Goal: Task Accomplishment & Management: Complete application form

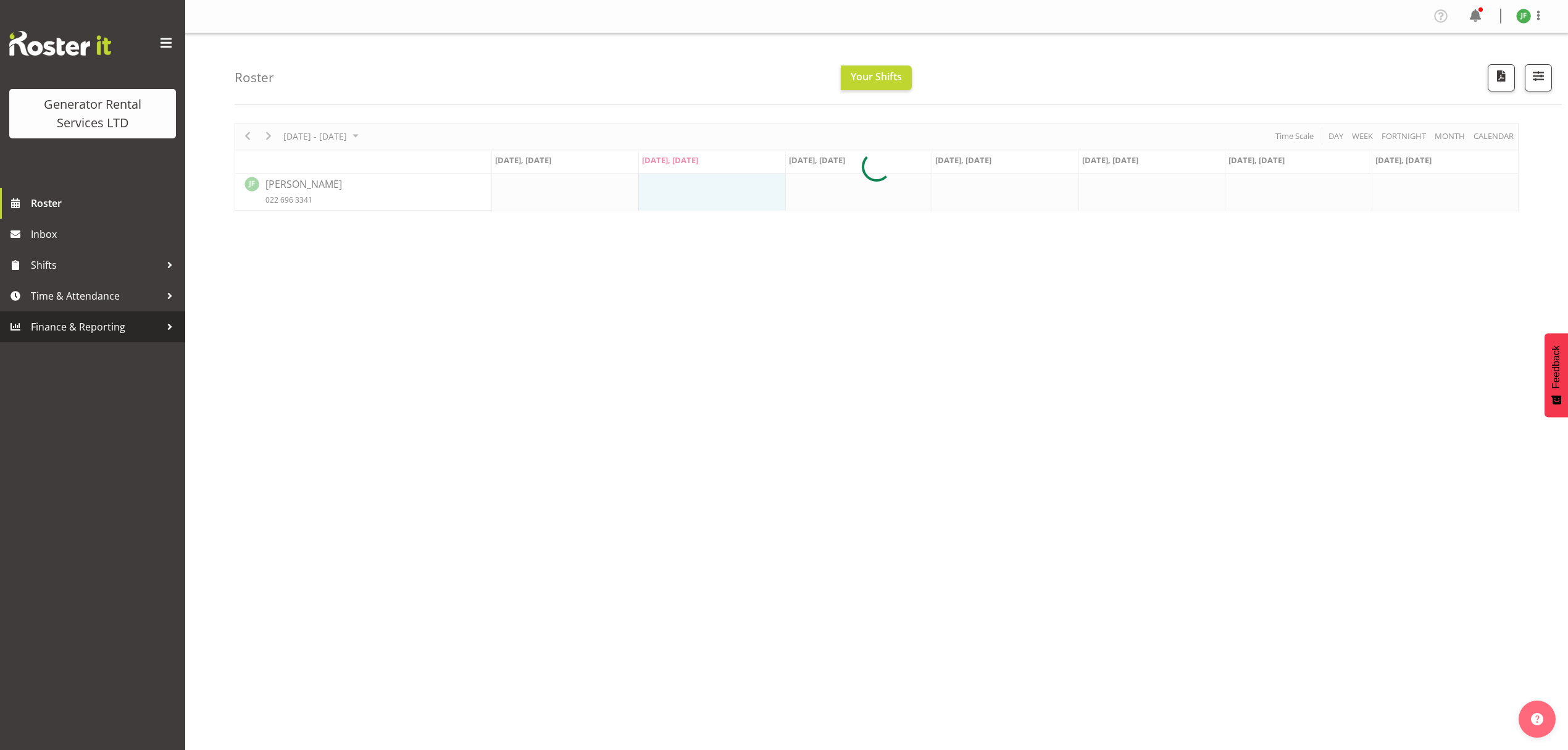
click at [152, 312] on link "Finance & Reporting" at bounding box center [92, 327] width 185 height 31
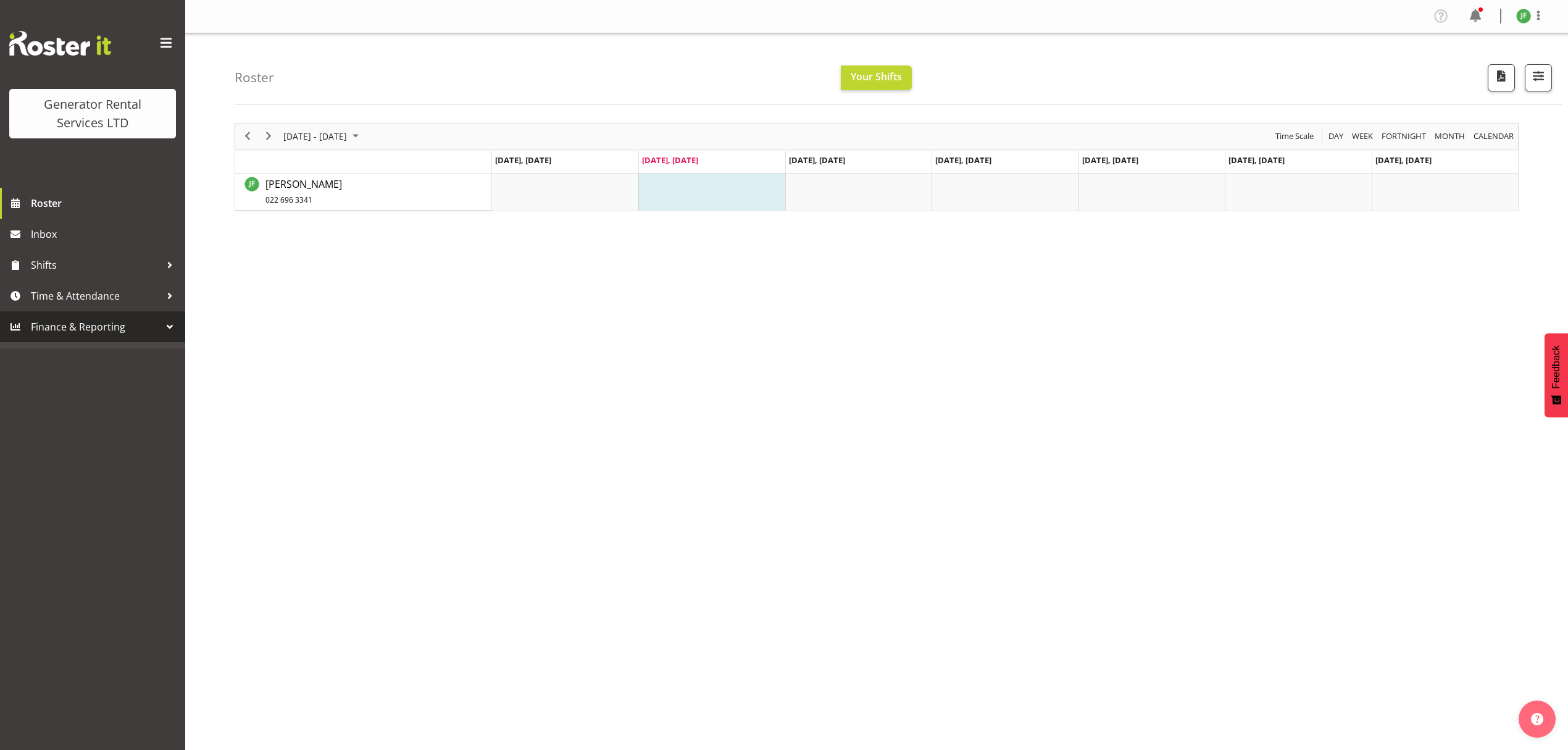
click at [119, 325] on span "Finance & Reporting" at bounding box center [95, 326] width 130 height 18
click at [161, 290] on div at bounding box center [169, 295] width 18 height 18
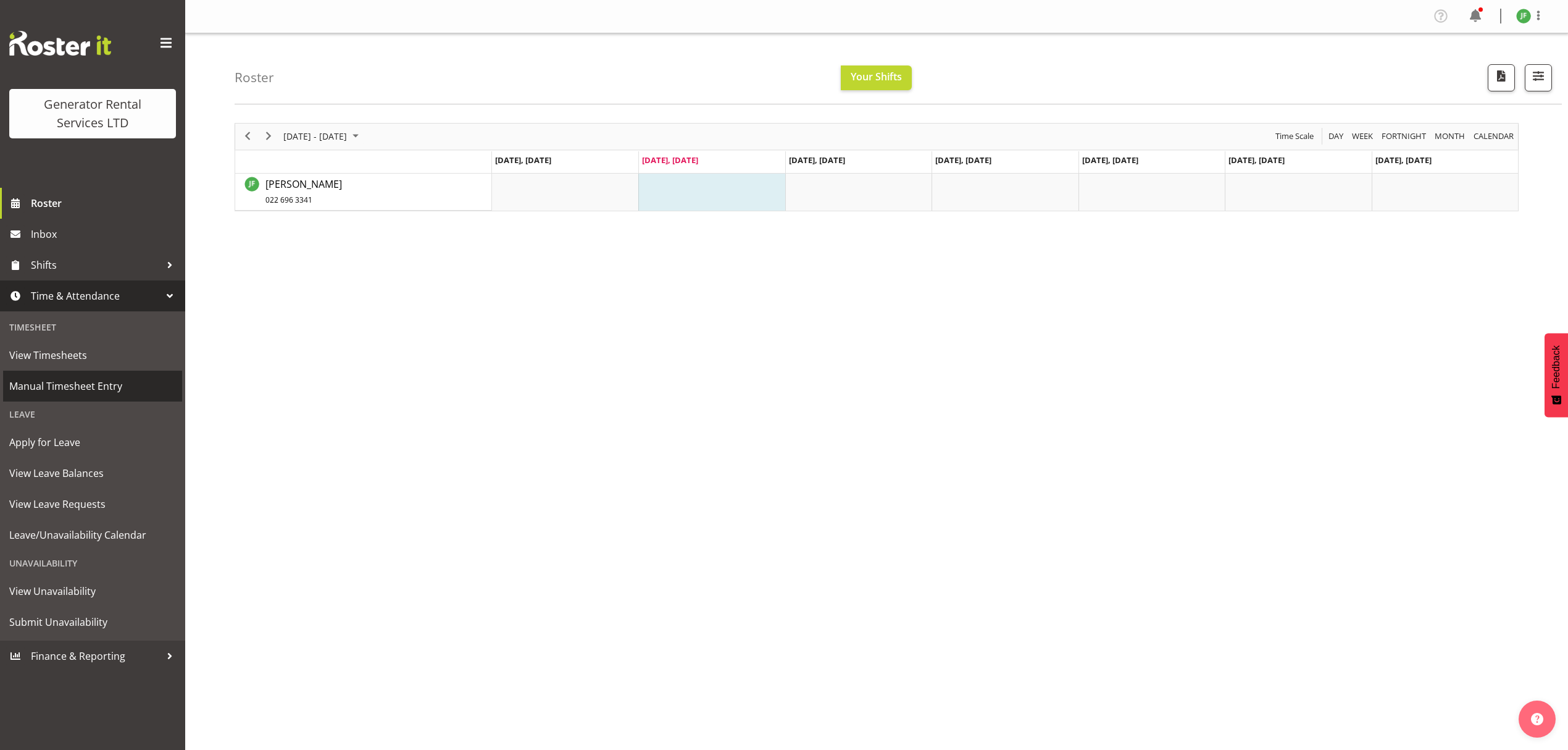
click at [131, 380] on span "Manual Timesheet Entry" at bounding box center [93, 385] width 167 height 18
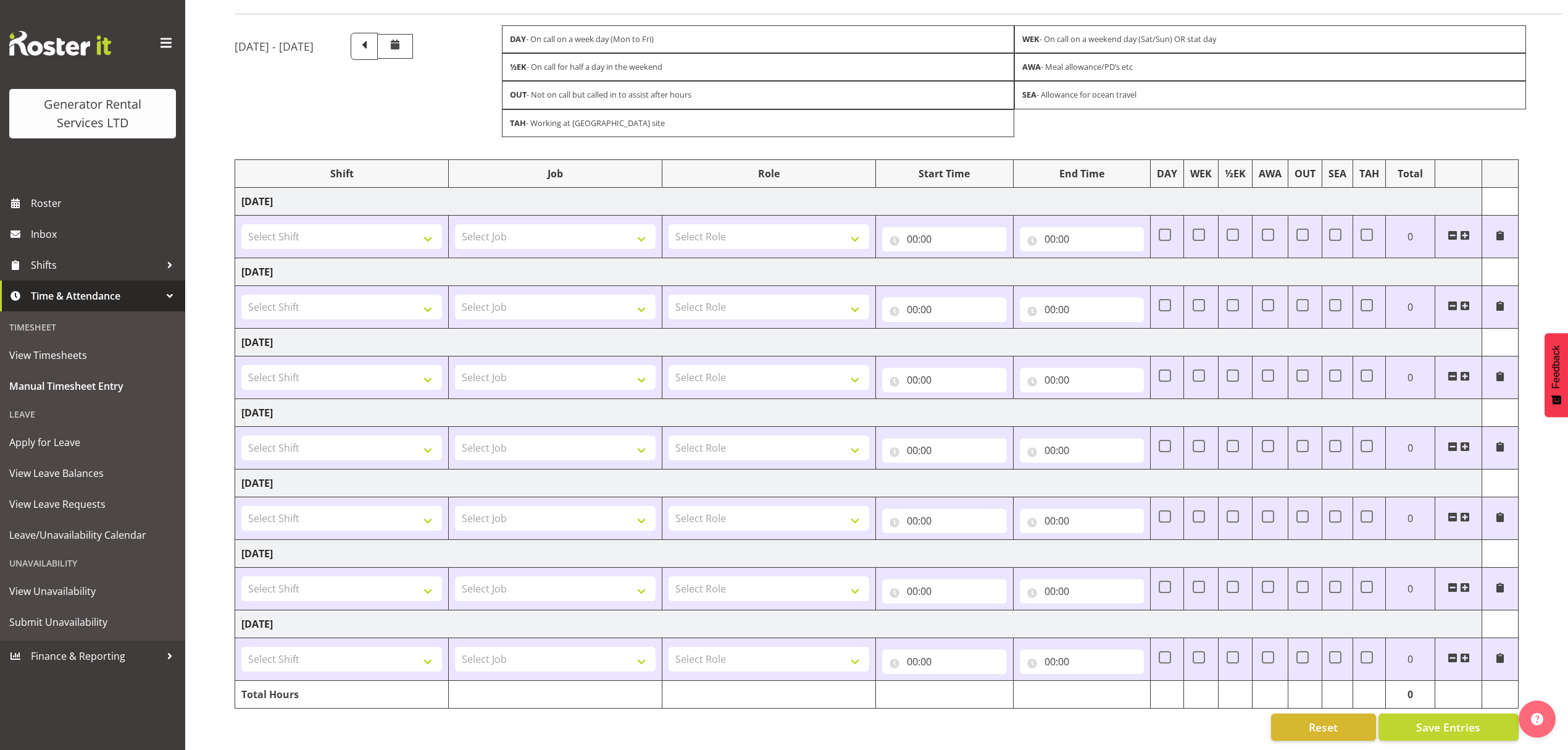
scroll to position [94, 0]
click at [326, 224] on select "Select Shift 2.1 GRS TGA RENTALS and ELECTRICAL 2.2 GRS TGA SALES WORK 2.2 GRS …" at bounding box center [341, 236] width 201 height 25
select select "2348"
click at [241, 224] on select "Select Shift 2.1 GRS TGA RENTALS and ELECTRICAL 2.2 GRS TGA SALES WORK 2.2 GRS …" at bounding box center [341, 236] width 201 height 25
drag, startPoint x: 517, startPoint y: 218, endPoint x: 521, endPoint y: 230, distance: 12.6
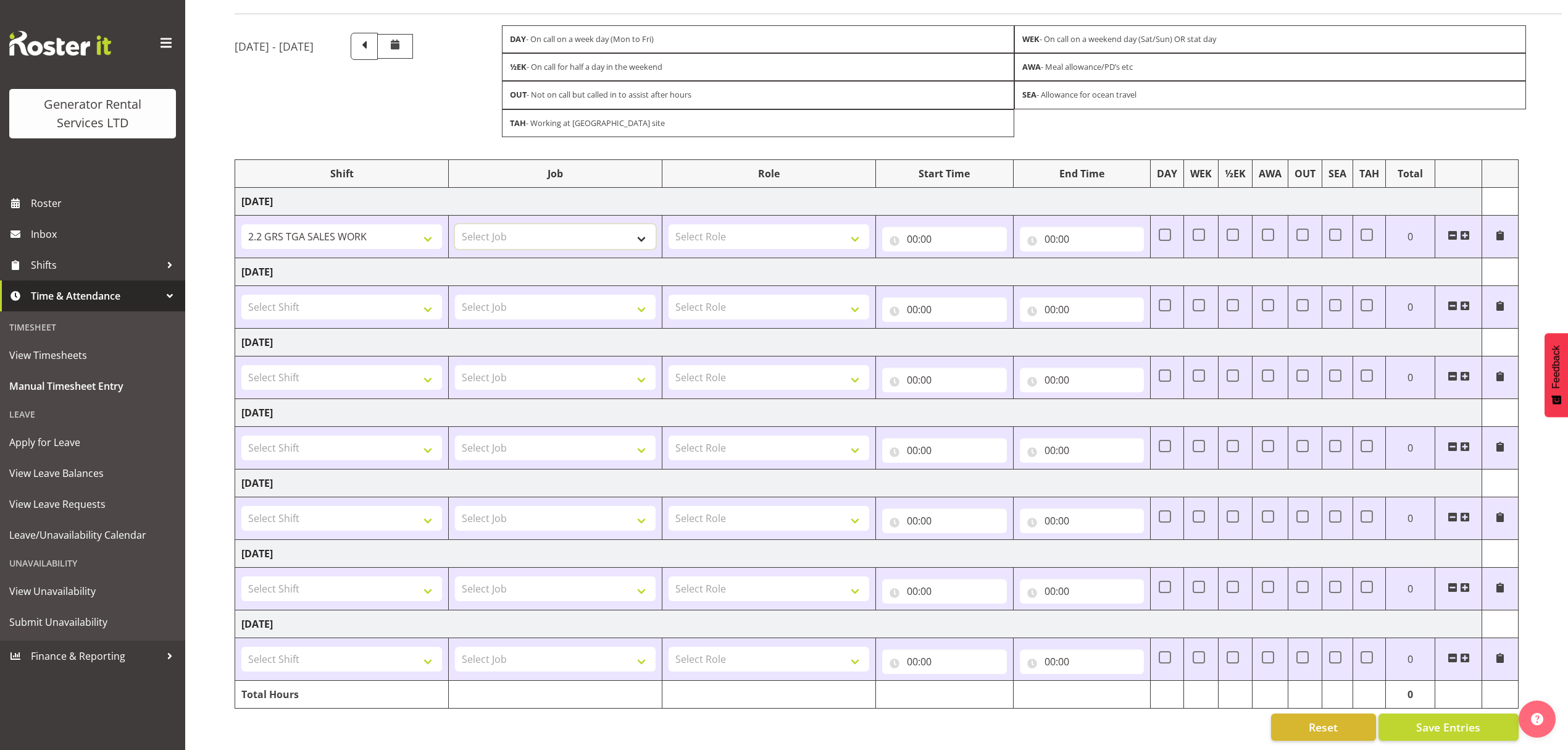
click at [517, 224] on select "Select Job 1.1 GRS AKL RENTALS 1.1 GRS AKL RENTALS AC 1.1 GRS AKL RENTALS CT 1.…" at bounding box center [555, 236] width 201 height 25
select select "878"
click at [455, 224] on select "Select Job 1.1 GRS AKL RENTALS 1.1 GRS AKL RENTALS AC 1.1 GRS AKL RENTALS CT 1.…" at bounding box center [555, 236] width 201 height 25
drag, startPoint x: 781, startPoint y: 221, endPoint x: 798, endPoint y: 233, distance: 20.8
click at [781, 224] on select "Select Role Account Manager" at bounding box center [768, 236] width 201 height 25
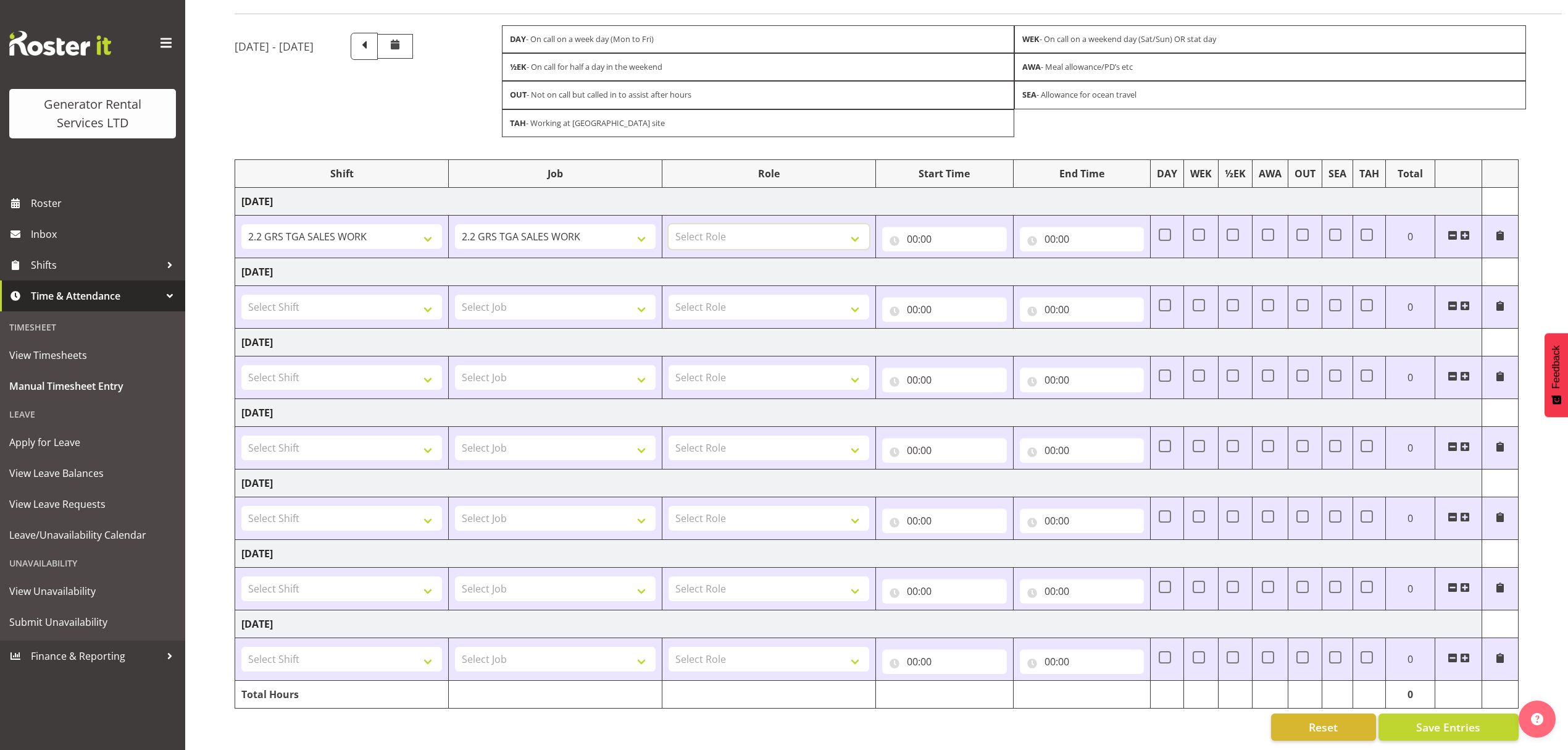
select select "26"
click at [668, 224] on select "Select Role Account Manager" at bounding box center [768, 236] width 201 height 25
click at [958, 222] on div "00:00 00 01 02 03 04 05 06 07 08 09 10 11 12 13 14 15 16 17 18 19 20 21 22 23 :…" at bounding box center [945, 236] width 125 height 30
click at [964, 227] on input "00:00" at bounding box center [945, 239] width 125 height 25
click at [967, 262] on select "00 01 02 03 04 05 06 07 08 09 10 11 12 13 14 15 16 17 18 19 20 21 22 23" at bounding box center [966, 271] width 28 height 25
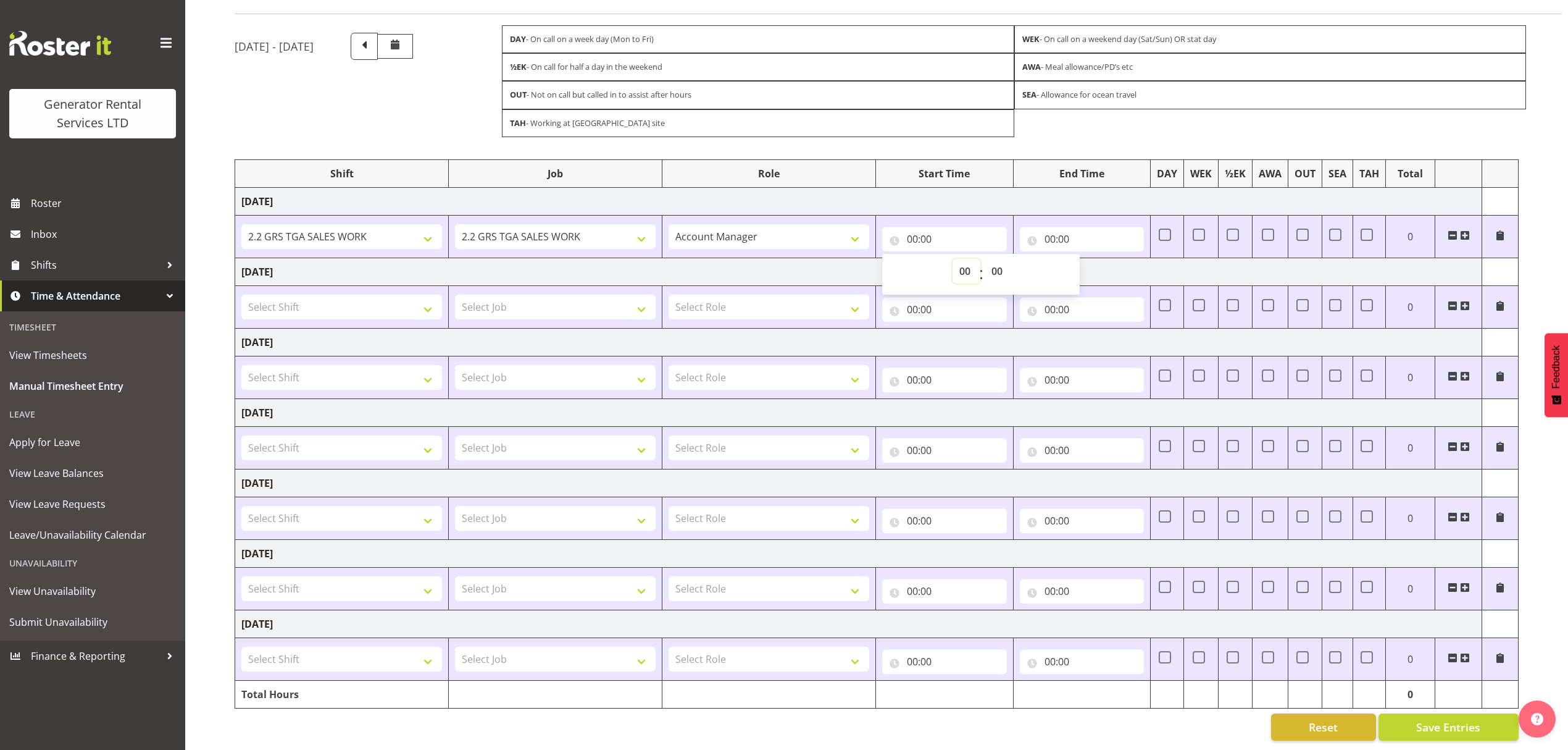
select select "8"
click at [953, 258] on select "00 01 02 03 04 05 06 07 08 09 10 11 12 13 14 15 16 17 18 19 20 21 22 23" at bounding box center [966, 271] width 28 height 25
type input "08:00"
click at [1060, 227] on input "00:00" at bounding box center [1082, 239] width 125 height 25
click at [1104, 262] on select "00 01 02 03 04 05 06 07 08 09 10 11 12 13 14 15 16 17 18 19 20 21 22 23" at bounding box center [1103, 271] width 28 height 25
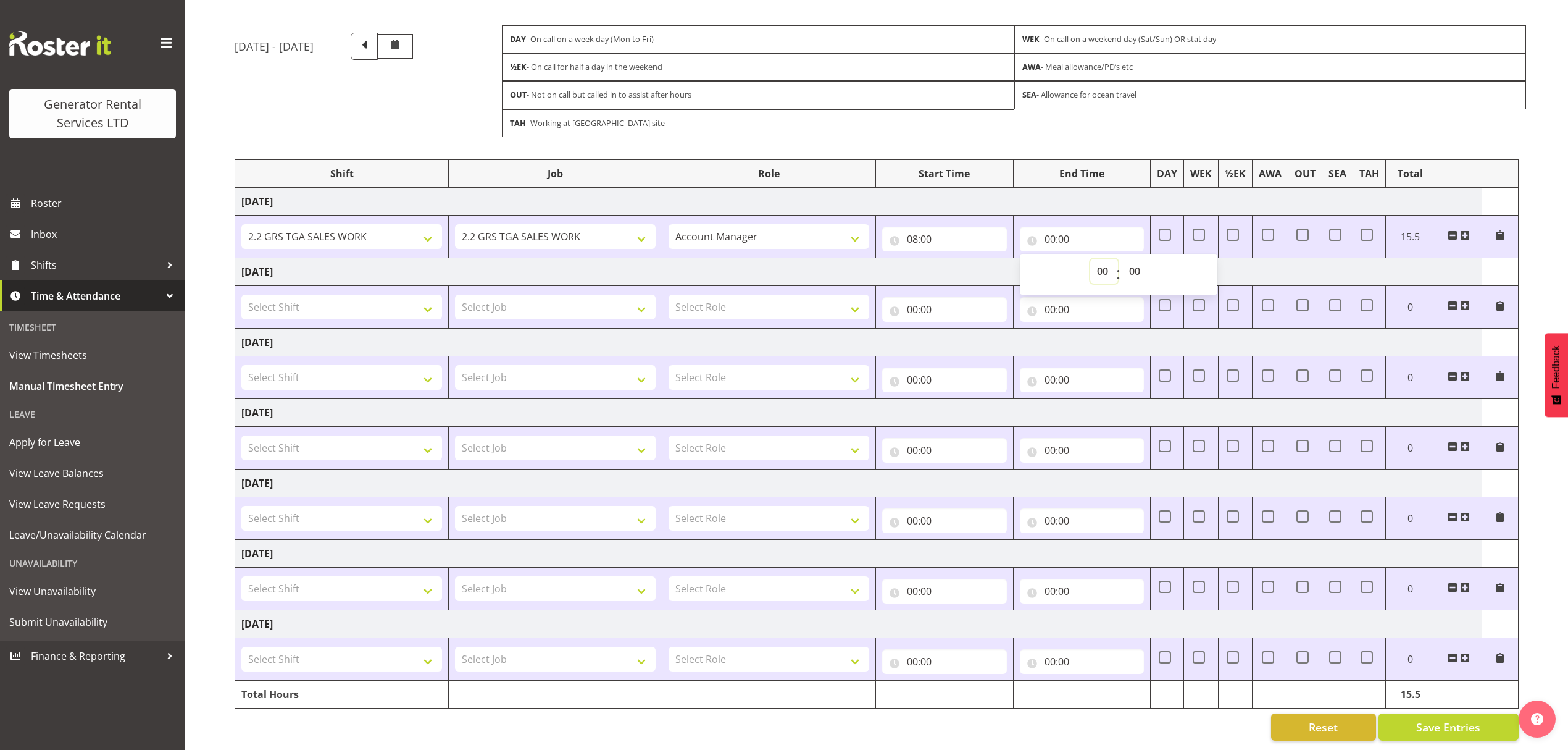
select select "16"
click at [1090, 258] on select "00 01 02 03 04 05 06 07 08 09 10 11 12 13 14 15 16 17 18 19 20 21 22 23" at bounding box center [1103, 271] width 28 height 25
type input "16:00"
click at [1137, 262] on select "00 01 02 03 04 05 06 07 08 09 10 11 12 13 14 15 16 17 18 19 20 21 22 23 24 25 2…" at bounding box center [1136, 271] width 28 height 25
select select "30"
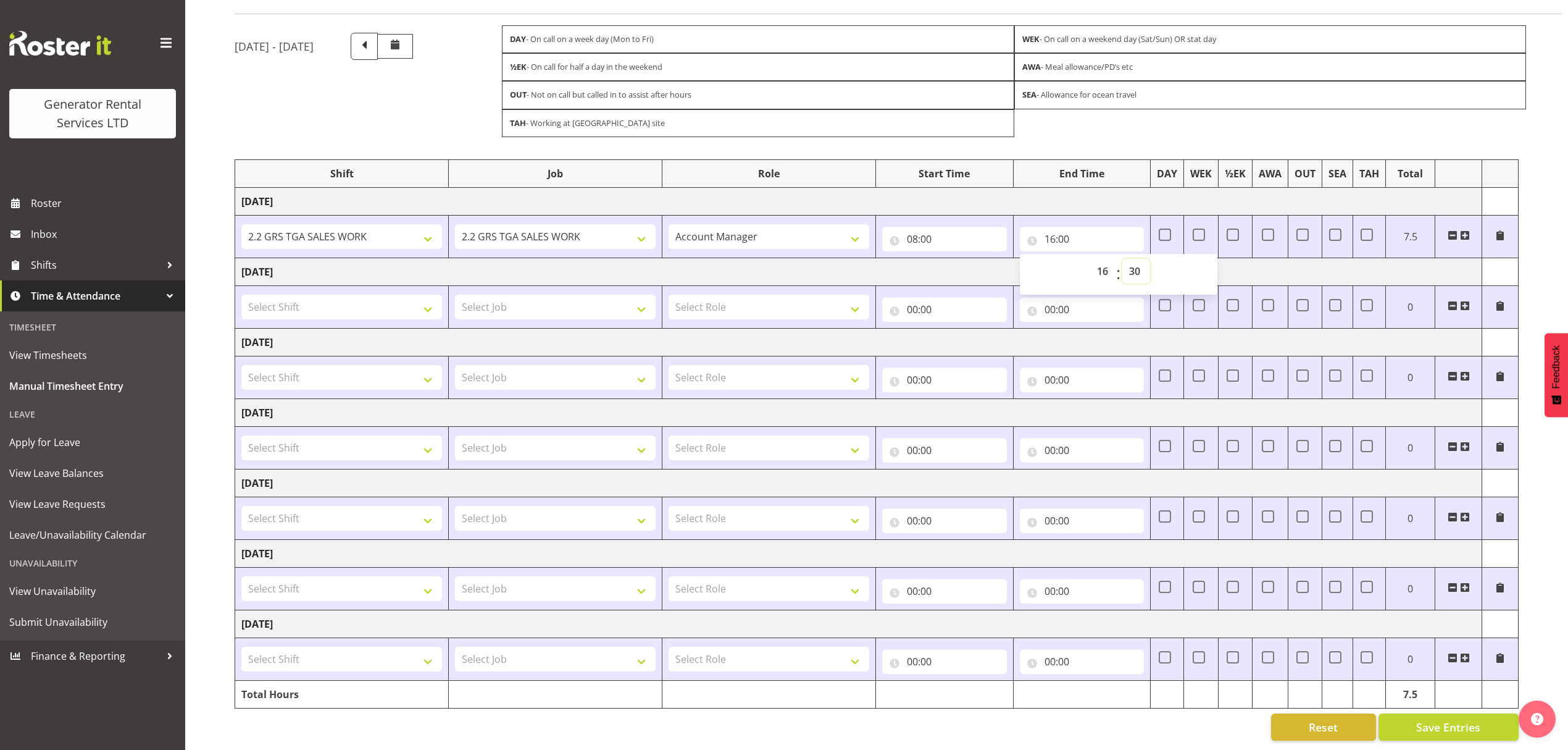
click at [1122, 258] on select "00 01 02 03 04 05 06 07 08 09 10 11 12 13 14 15 16 17 18 19 20 21 22 23 24 25 2…" at bounding box center [1136, 271] width 28 height 25
type input "16:30"
click at [357, 295] on select "Select Shift 2.1 GRS TGA RENTALS and ELECTRICAL 2.2 GRS TGA SALES WORK 2.2 GRS …" at bounding box center [341, 307] width 201 height 25
select select "2348"
click at [241, 295] on select "Select Shift 2.1 GRS TGA RENTALS and ELECTRICAL 2.2 GRS TGA SALES WORK 2.2 GRS …" at bounding box center [341, 307] width 201 height 25
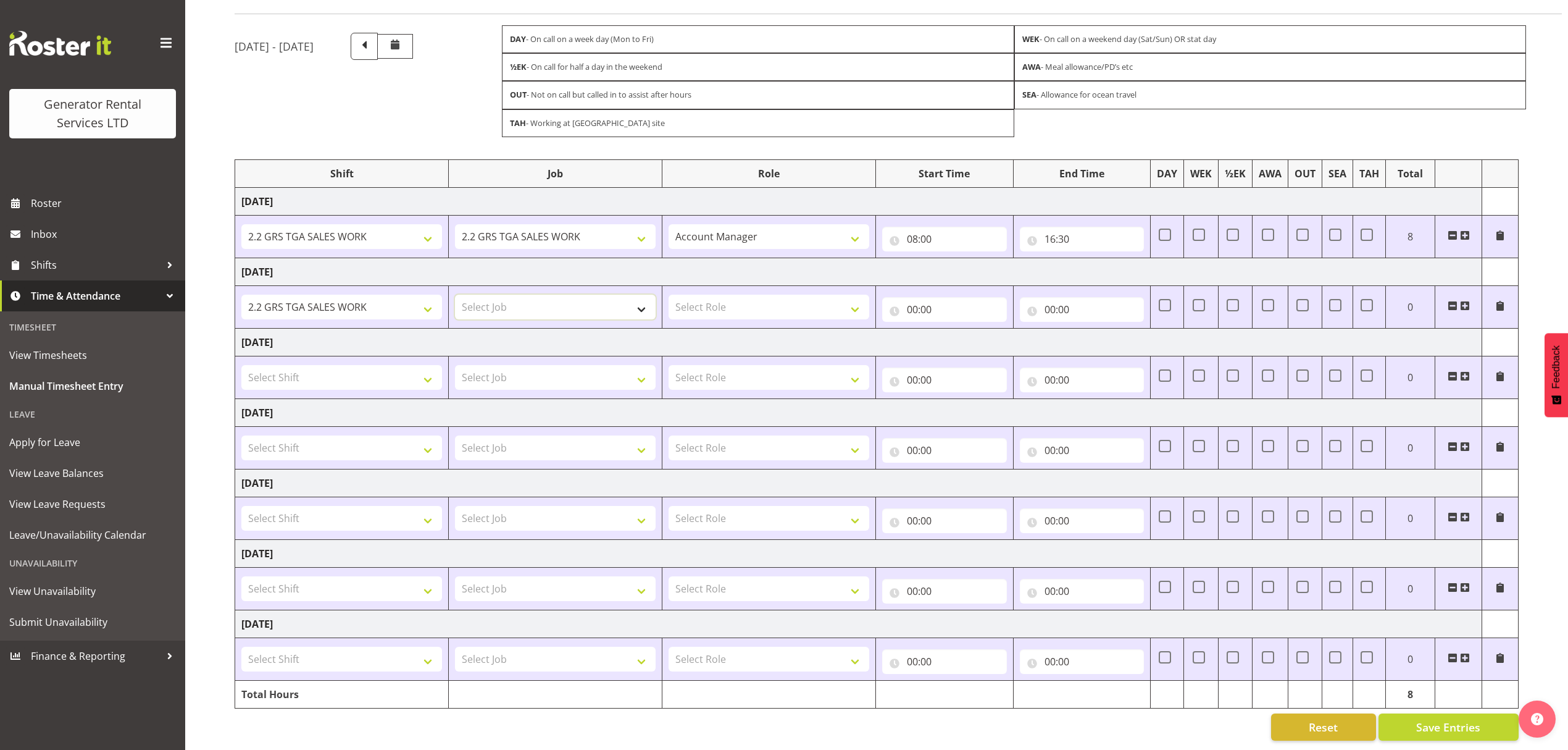
click at [517, 295] on select "Select Job 1.1 GRS AKL RENTALS 1.1 GRS AKL RENTALS AC 1.1 GRS AKL RENTALS CT 1.…" at bounding box center [555, 307] width 201 height 25
select select "878"
click at [455, 295] on select "Select Job 1.1 GRS AKL RENTALS 1.1 GRS AKL RENTALS AC 1.1 GRS AKL RENTALS CT 1.…" at bounding box center [555, 307] width 201 height 25
click at [727, 295] on select "Select Role Account Manager" at bounding box center [768, 307] width 201 height 25
select select "26"
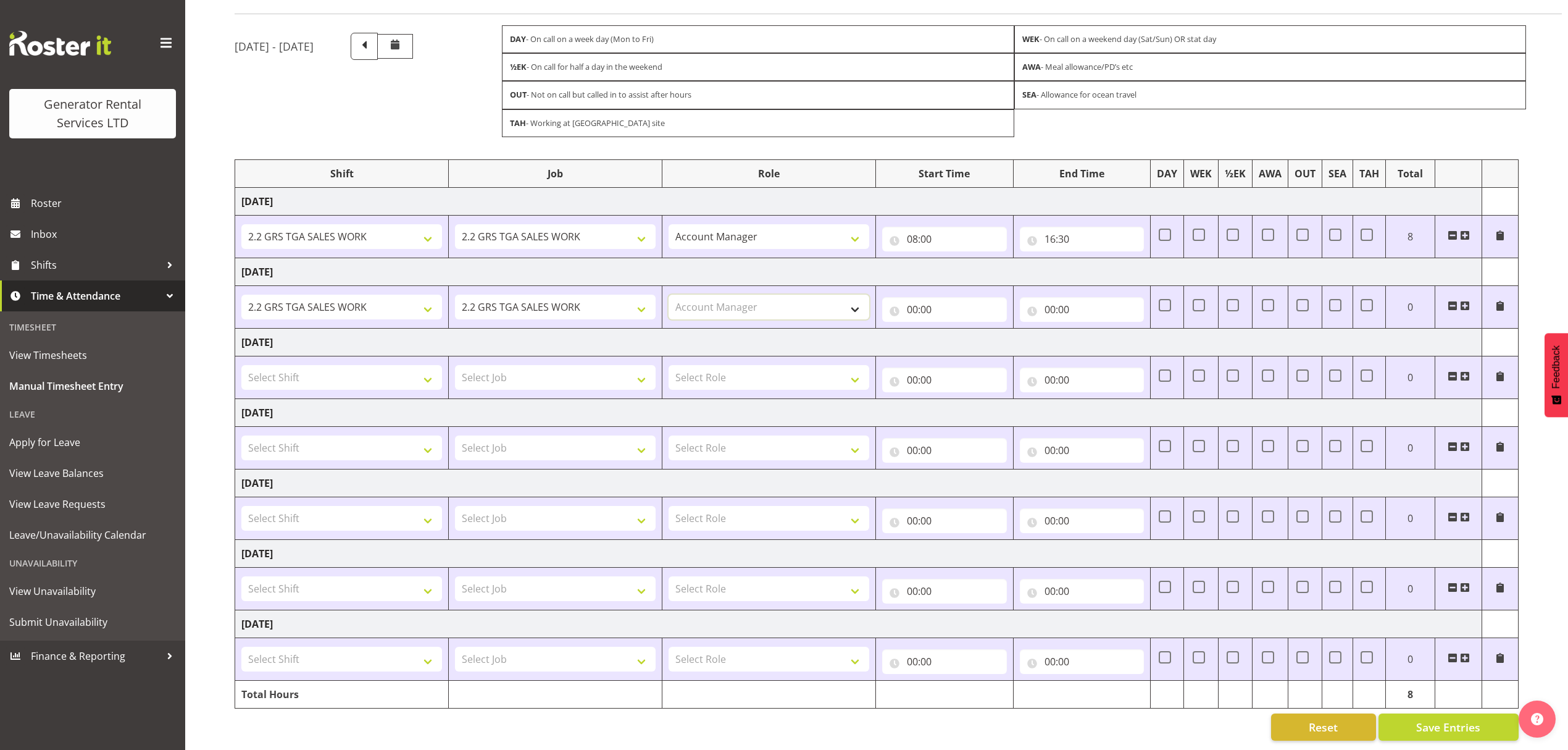
click at [668, 295] on select "Select Role Account Manager" at bounding box center [768, 307] width 201 height 25
click at [925, 297] on input "00:00" at bounding box center [945, 309] width 125 height 25
click at [973, 329] on select "00 01 02 03 04 05 06 07 08 09 10 11 12 13 14 15 16 17 18 19 20 21 22 23" at bounding box center [966, 342] width 28 height 25
select select "8"
click at [953, 329] on select "00 01 02 03 04 05 06 07 08 09 10 11 12 13 14 15 16 17 18 19 20 21 22 23" at bounding box center [966, 342] width 28 height 25
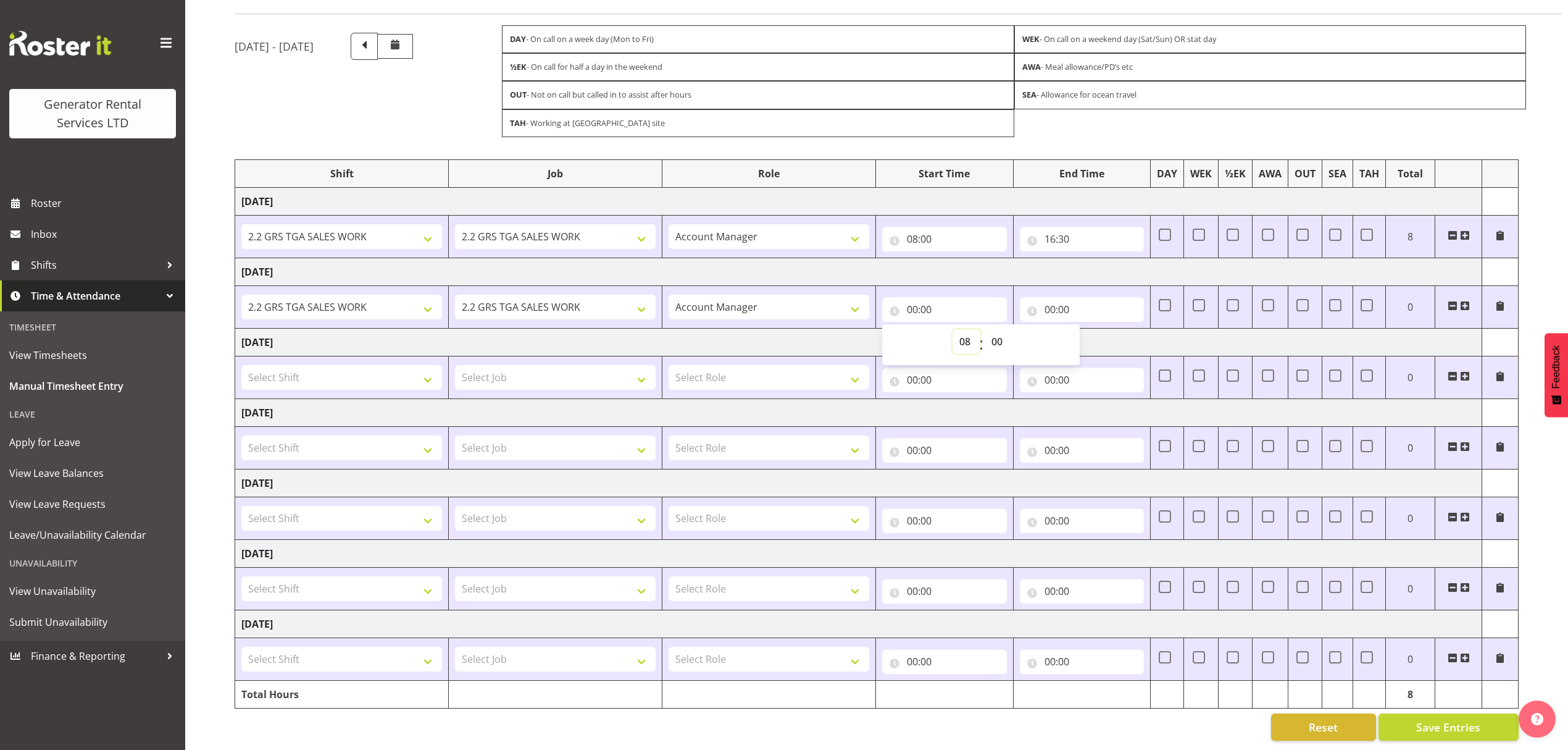
type input "08:00"
click at [1098, 297] on input "00:00" at bounding box center [1082, 309] width 125 height 25
click at [1099, 329] on select "00 01 02 03 04 05 06 07 08 09 10 11 12 13 14 15 16 17 18 19 20 21 22 23" at bounding box center [1103, 342] width 28 height 25
select select "16"
click at [1090, 329] on select "00 01 02 03 04 05 06 07 08 09 10 11 12 13 14 15 16 17 18 19 20 21 22 23" at bounding box center [1103, 342] width 28 height 25
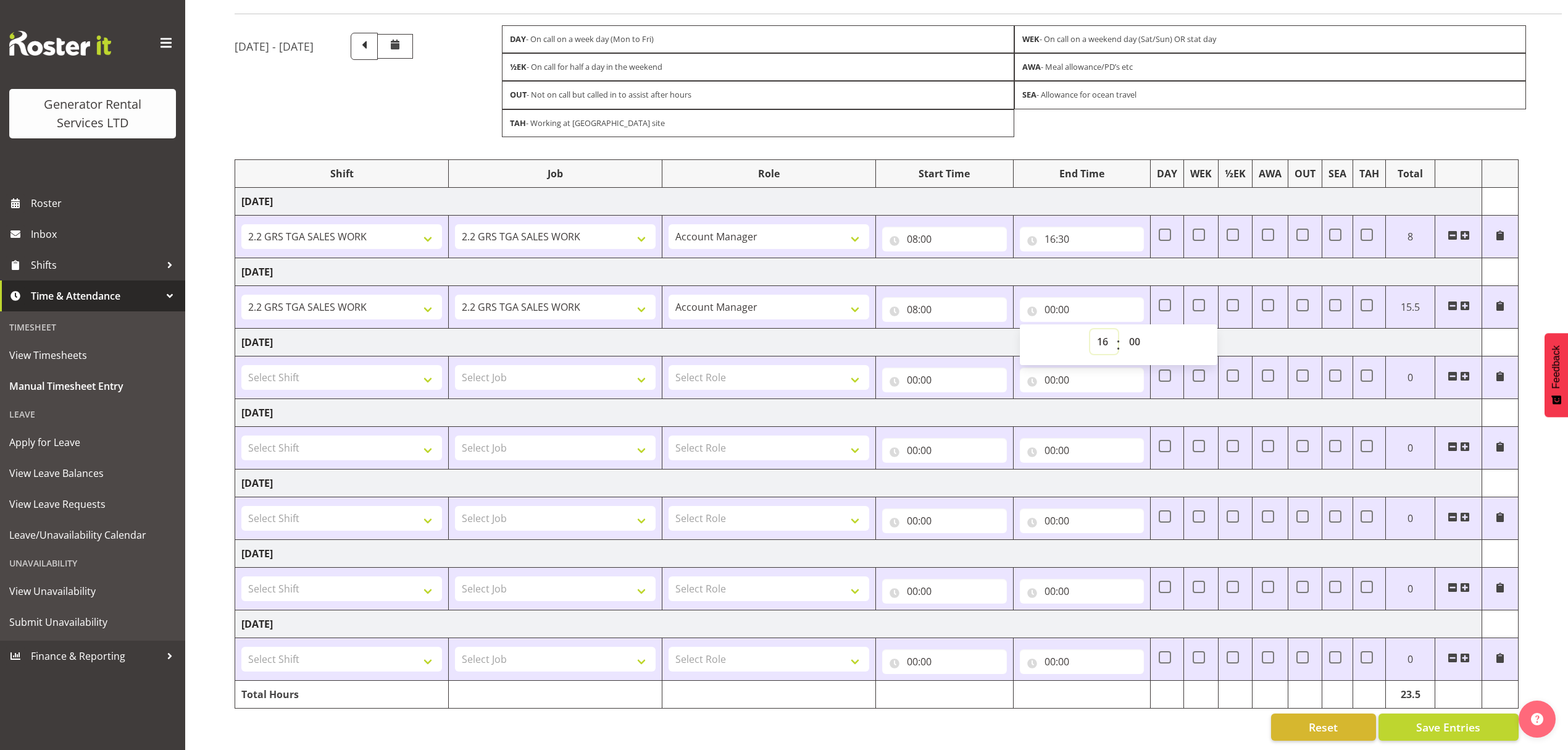
type input "16:00"
click at [1142, 329] on select "00 01 02 03 04 05 06 07 08 09 10 11 12 13 14 15 16 17 18 19 20 21 22 23 24 25 2…" at bounding box center [1136, 342] width 28 height 25
select select "30"
click at [1122, 329] on select "00 01 02 03 04 05 06 07 08 09 10 11 12 13 14 15 16 17 18 19 20 21 22 23 24 25 2…" at bounding box center [1136, 342] width 28 height 25
type input "16:30"
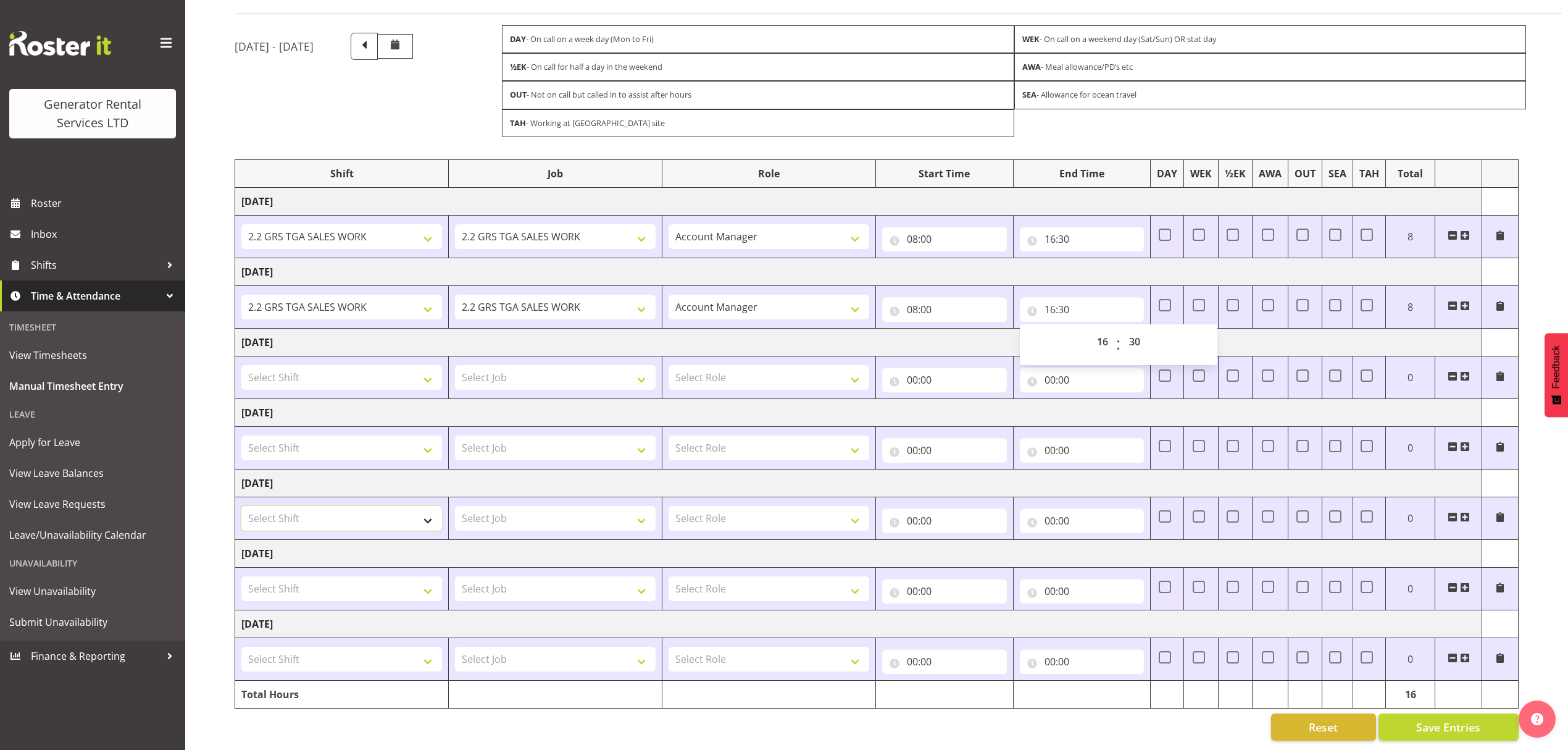
click at [295, 517] on select "Select Shift 2.1 GRS TGA RENTALS and ELECTRICAL 2.2 GRS TGA SALES WORK 2.2 GRS …" at bounding box center [341, 519] width 201 height 25
click at [257, 365] on select "Select Shift 2.1 GRS TGA RENTALS and ELECTRICAL 2.2 GRS TGA SALES WORK 2.2 GRS …" at bounding box center [341, 377] width 201 height 25
select select "23745"
click at [241, 365] on select "Select Shift 2.1 GRS TGA RENTALS and ELECTRICAL 2.2 GRS TGA SALES WORK 2.2 GRS …" at bounding box center [341, 377] width 201 height 25
drag, startPoint x: 530, startPoint y: 364, endPoint x: 580, endPoint y: 374, distance: 51.0
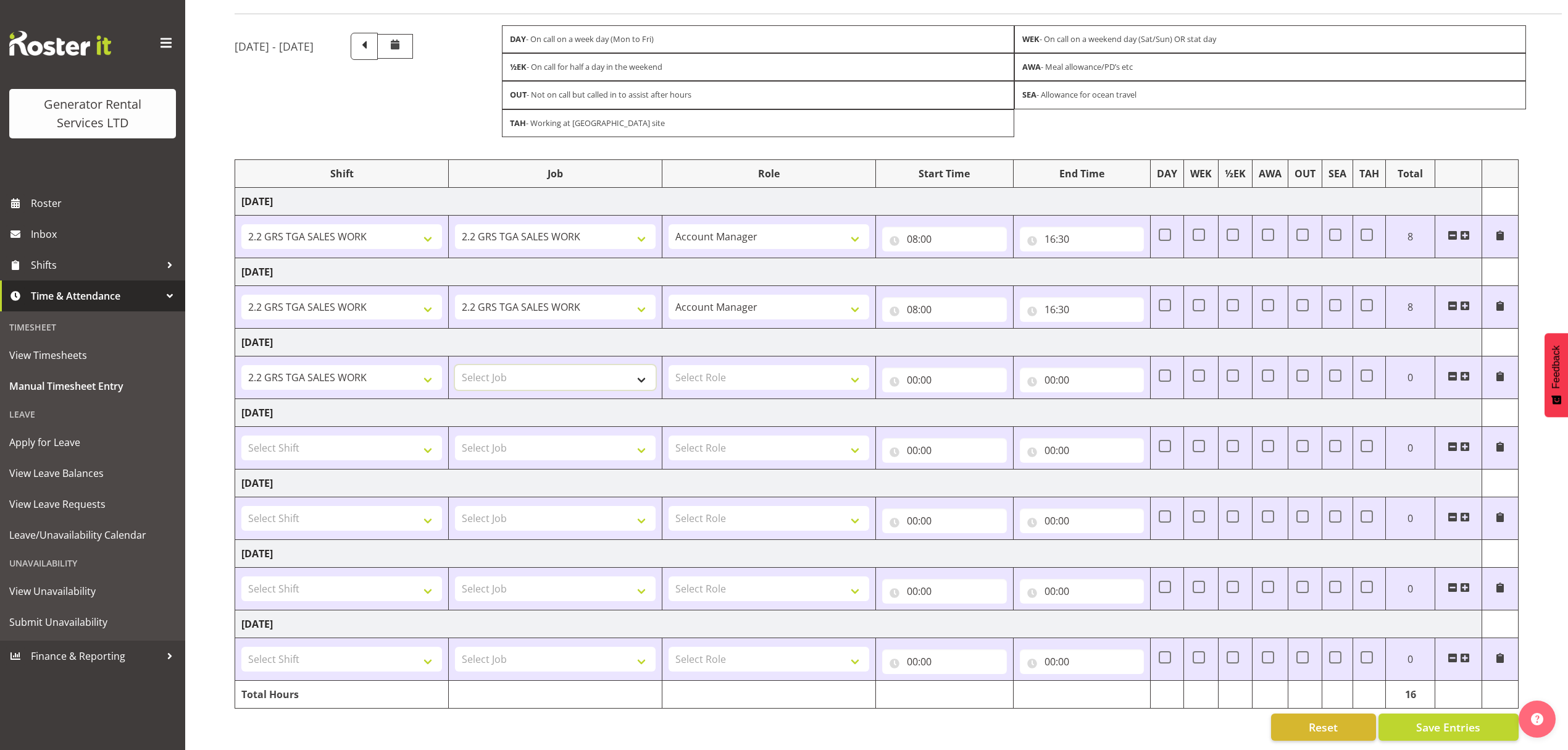
click at [535, 365] on select "Select Job 1.1 GRS AKL RENTALS 1.1 GRS AKL RENTALS AC 1.1 GRS AKL RENTALS CT 1.…" at bounding box center [555, 377] width 201 height 25
select select "878"
click at [455, 365] on select "Select Job 1.1 GRS AKL RENTALS 1.1 GRS AKL RENTALS AC 1.1 GRS AKL RENTALS CT 1.…" at bounding box center [555, 377] width 201 height 25
click at [738, 365] on select "Select Role Account Manager" at bounding box center [768, 377] width 201 height 25
select select "26"
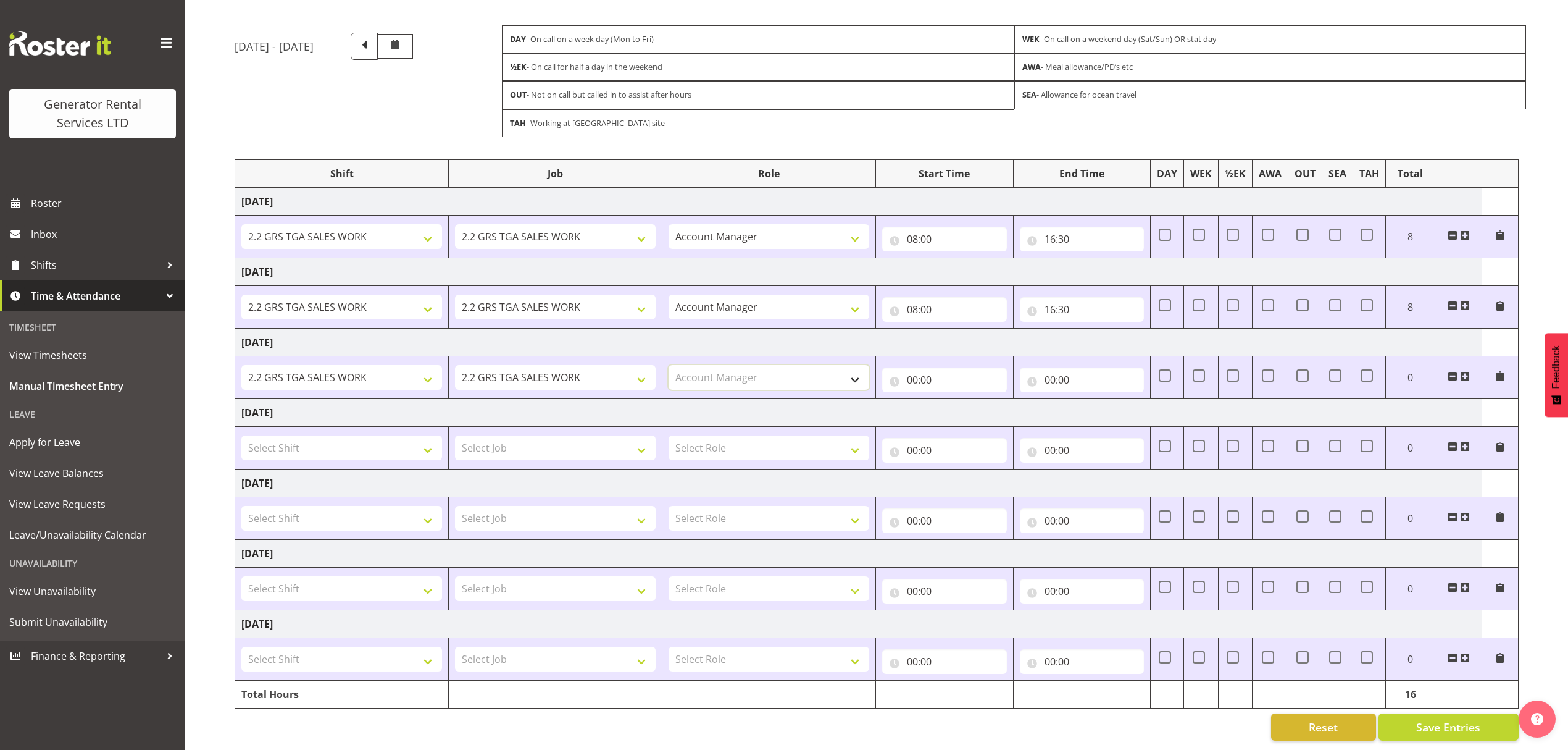
click at [668, 365] on select "Select Role Account Manager" at bounding box center [768, 377] width 201 height 25
click at [931, 371] on input "00:00" at bounding box center [945, 380] width 125 height 25
click at [972, 400] on select "00 01 02 03 04 05 06 07 08 09 10 11 12 13 14 15 16 17 18 19 20 21 22 23" at bounding box center [966, 412] width 28 height 25
select select "8"
click at [953, 399] on select "00 01 02 03 04 05 06 07 08 09 10 11 12 13 14 15 16 17 18 19 20 21 22 23" at bounding box center [966, 412] width 28 height 25
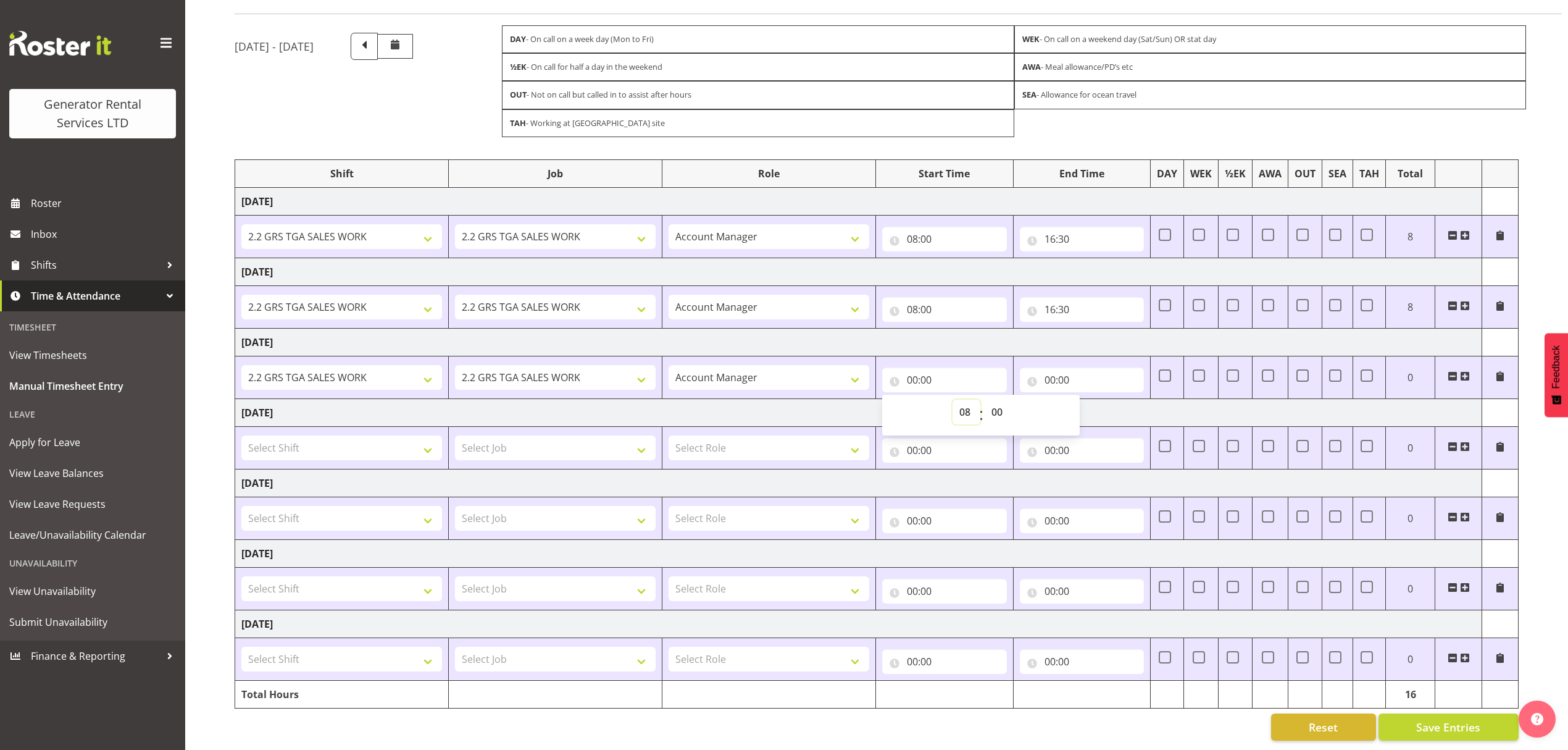
type input "08:00"
click at [1085, 368] on input "00:00" at bounding box center [1082, 380] width 125 height 25
click at [1111, 399] on select "00 01 02 03 04 05 06 07 08 09 10 11 12 13 14 15 16 17 18 19 20 21 22 23" at bounding box center [1103, 412] width 28 height 25
select select "16"
click at [1090, 399] on select "00 01 02 03 04 05 06 07 08 09 10 11 12 13 14 15 16 17 18 19 20 21 22 23" at bounding box center [1103, 412] width 28 height 25
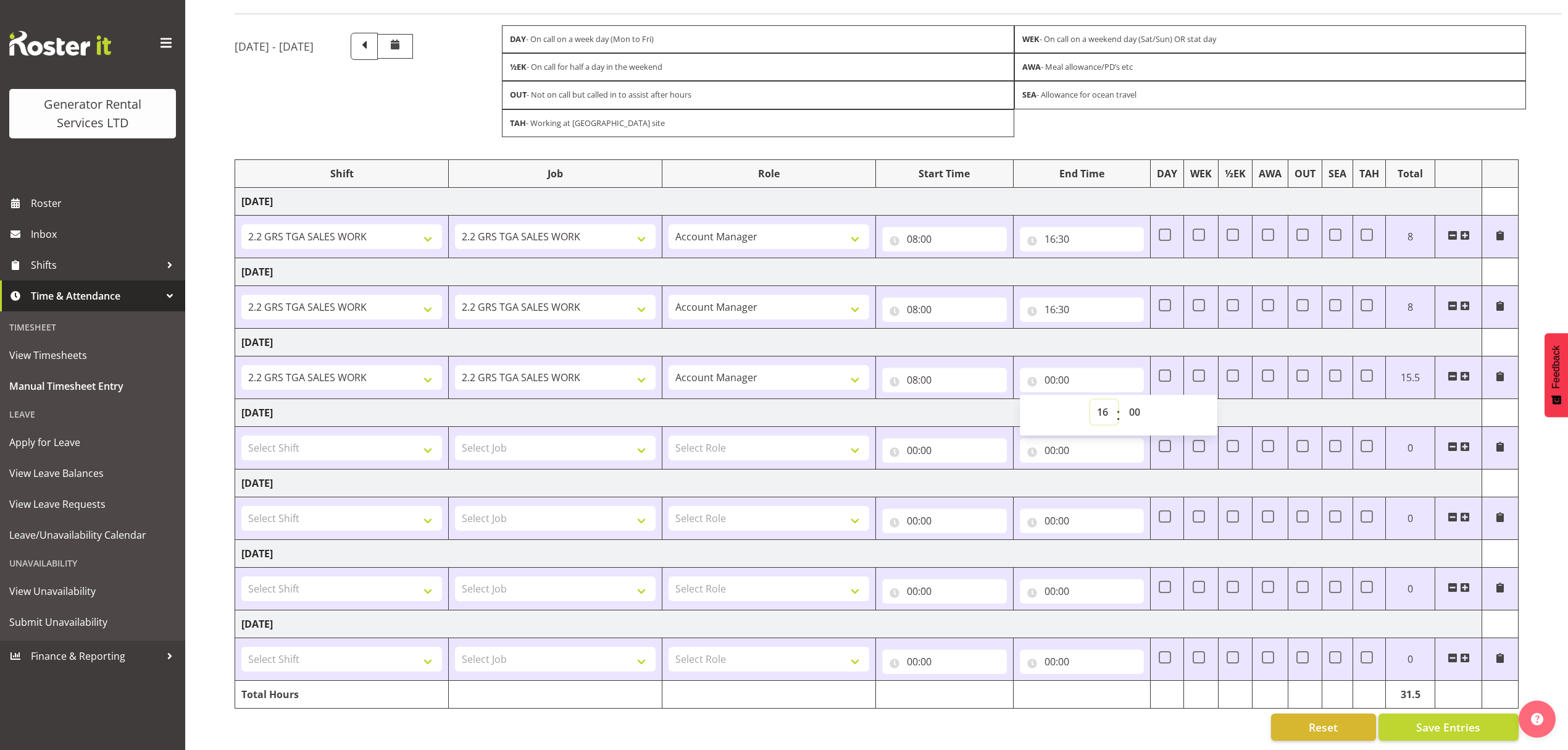
type input "16:00"
drag, startPoint x: 1140, startPoint y: 395, endPoint x: 1139, endPoint y: 388, distance: 7.1
click at [1140, 399] on select "00 01 02 03 04 05 06 07 08 09 10 11 12 13 14 15 16 17 18 19 20 21 22 23 24 25 2…" at bounding box center [1136, 412] width 28 height 25
select select "30"
click at [1122, 399] on select "00 01 02 03 04 05 06 07 08 09 10 11 12 13 14 15 16 17 18 19 20 21 22 23 24 25 2…" at bounding box center [1136, 412] width 28 height 25
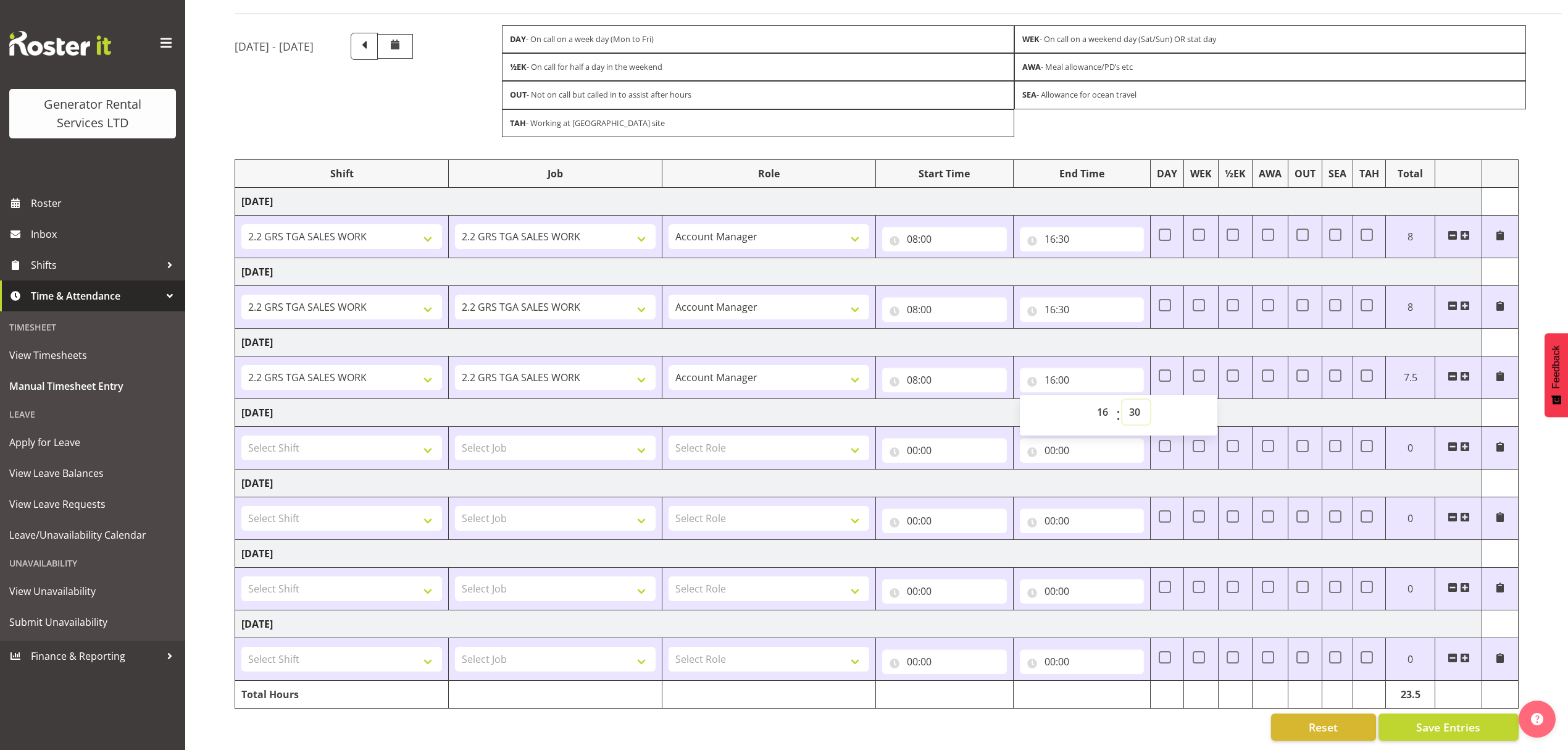
type input "16:30"
click at [1453, 442] on span at bounding box center [1453, 447] width 10 height 10
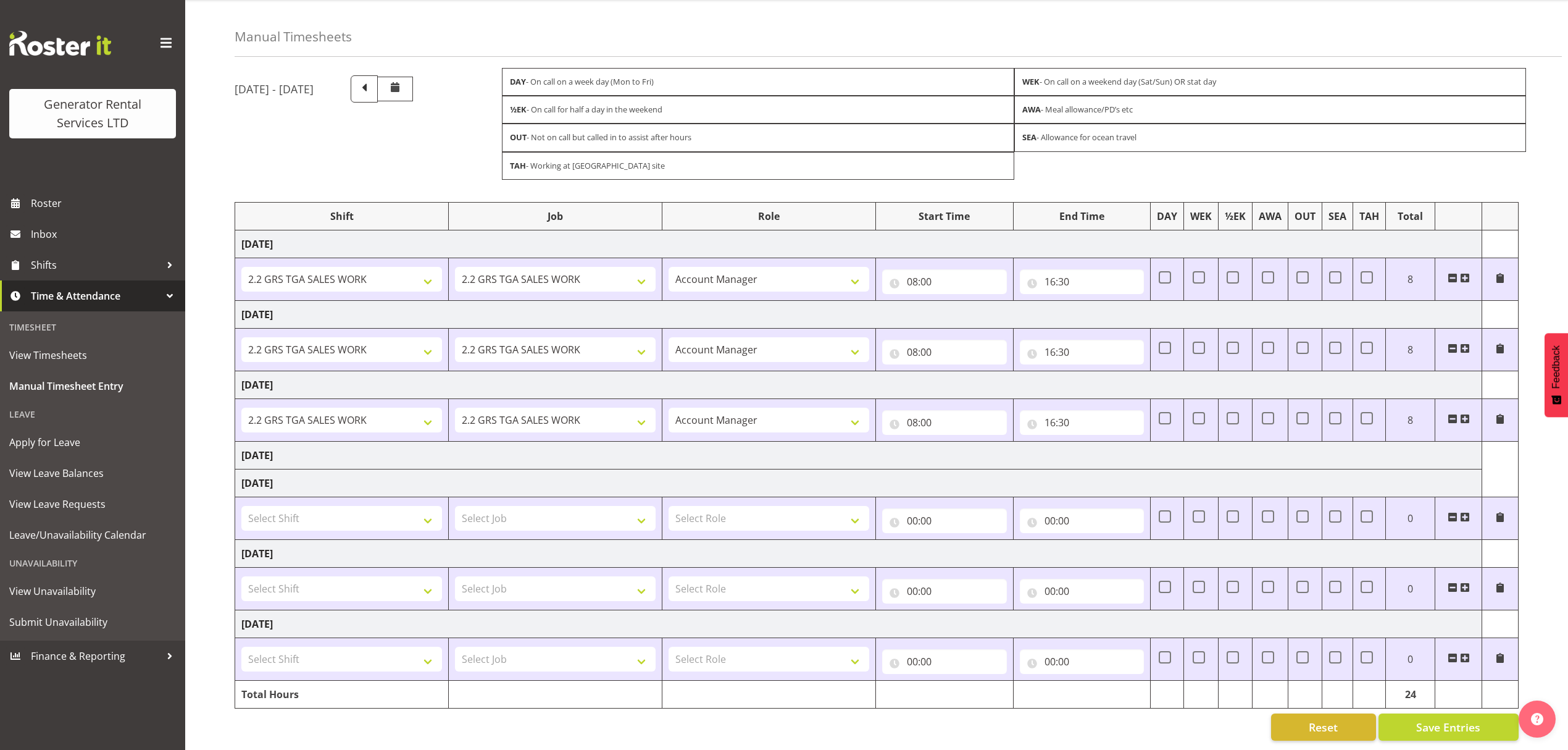
click at [1454, 512] on span at bounding box center [1453, 517] width 10 height 10
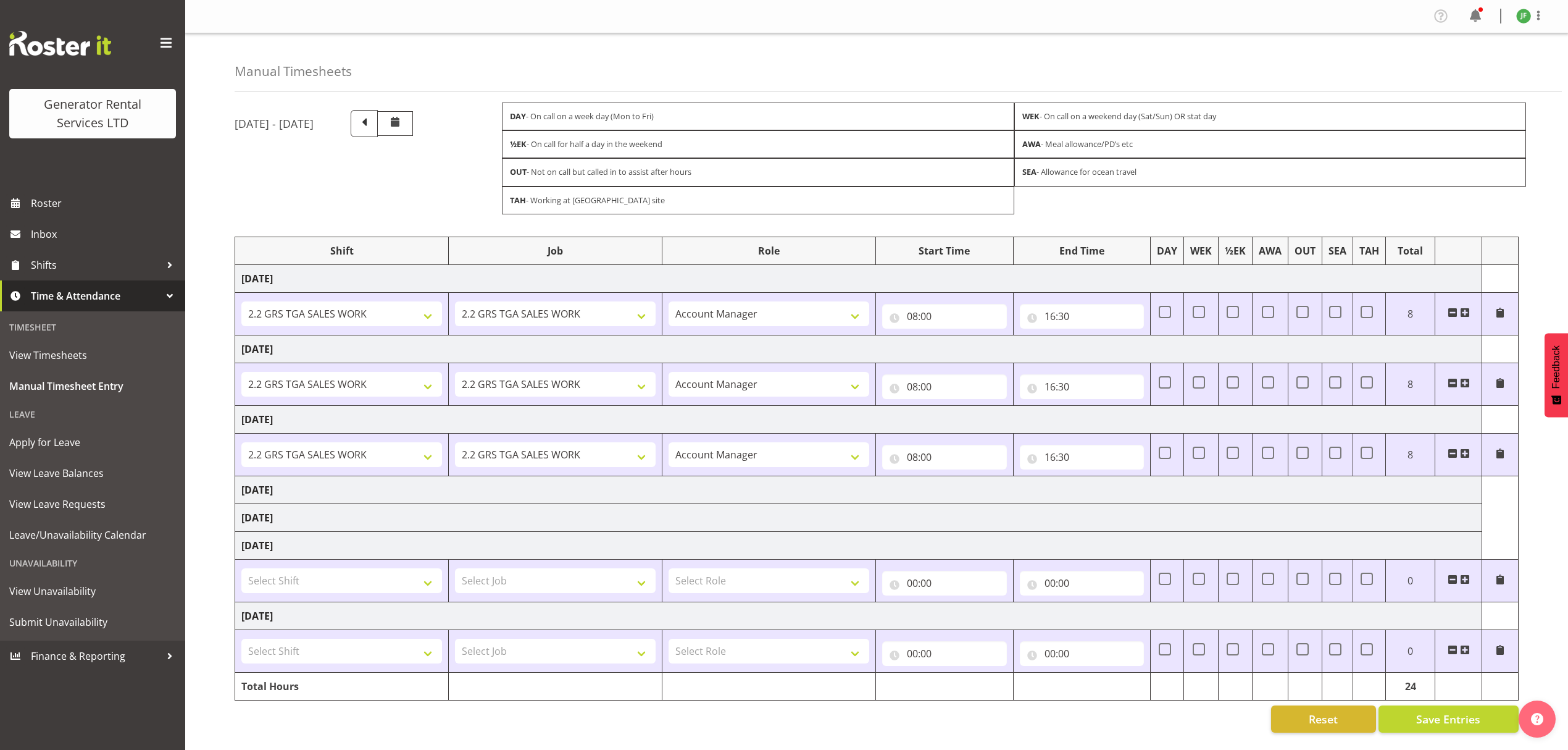
scroll to position [9, 0]
click at [288, 582] on select "Select Shift 2.1 GRS TGA RENTALS and ELECTRICAL 2.2 GRS TGA SALES WORK 2.2 GRS …" at bounding box center [341, 581] width 201 height 25
select select "2348"
click at [241, 569] on select "Select Shift 2.1 GRS TGA RENTALS and ELECTRICAL 2.2 GRS TGA SALES WORK 2.2 GRS …" at bounding box center [341, 581] width 201 height 25
click at [553, 578] on select "Select Job 1.1 GRS AKL RENTALS 1.1 GRS AKL RENTALS AC 1.1 GRS AKL RENTALS CT 1.…" at bounding box center [555, 581] width 201 height 25
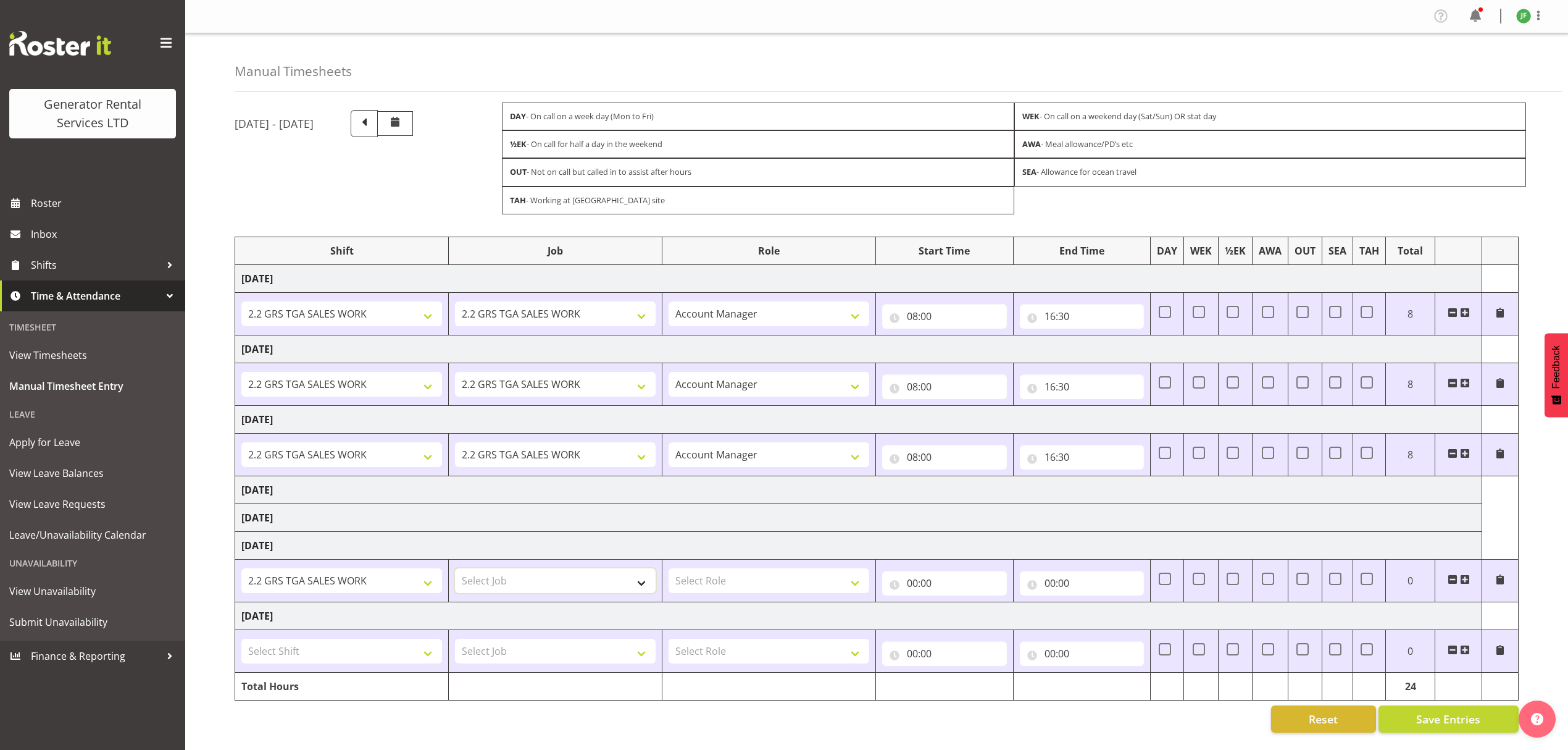
select select "878"
click at [455, 569] on select "Select Job 1.1 GRS AKL RENTALS 1.1 GRS AKL RENTALS AC 1.1 GRS AKL RENTALS CT 1.…" at bounding box center [555, 581] width 201 height 25
drag, startPoint x: 756, startPoint y: 578, endPoint x: 769, endPoint y: 569, distance: 15.8
click at [756, 578] on select "Select Role Account Manager" at bounding box center [768, 581] width 201 height 25
select select "26"
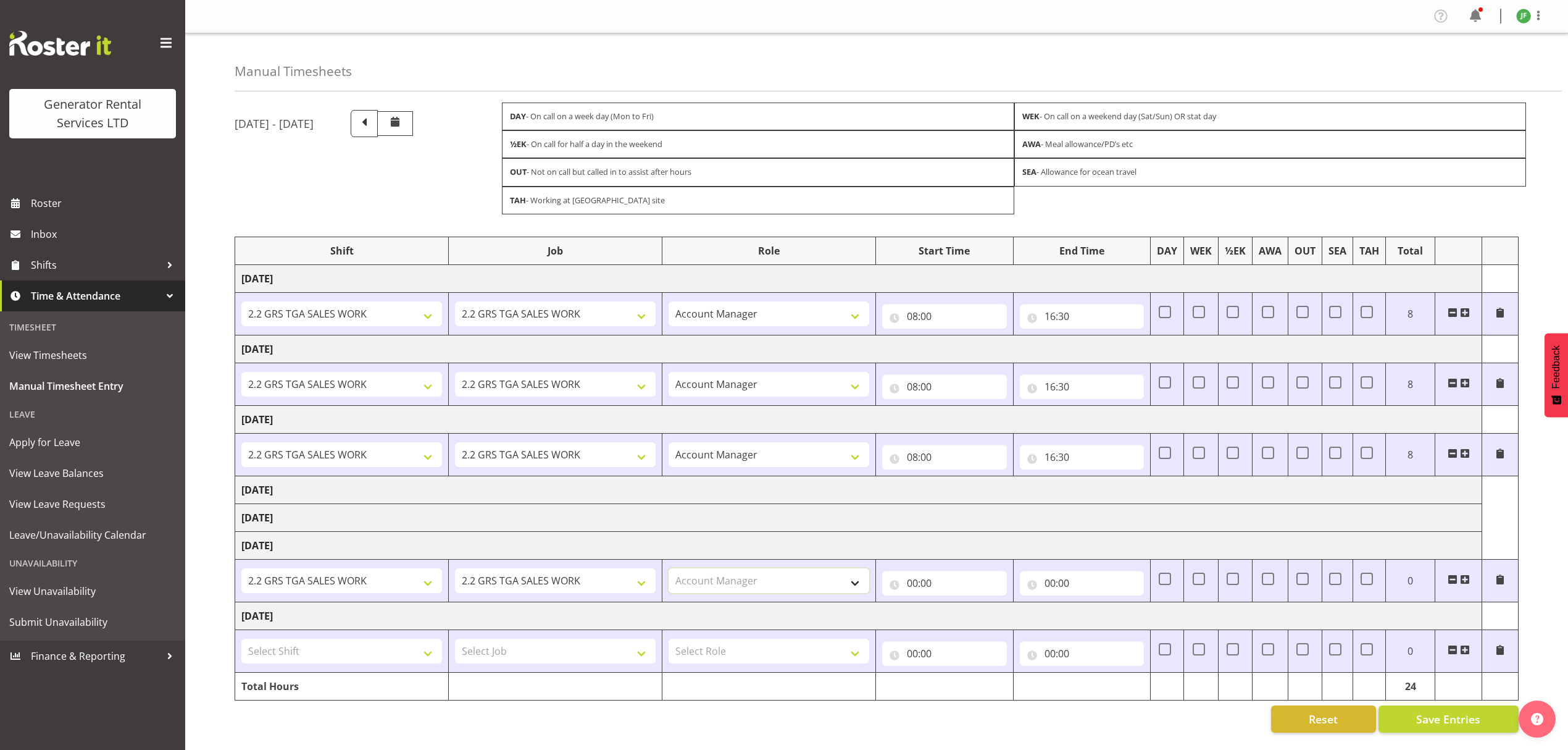
click at [668, 569] on select "Select Role Account Manager" at bounding box center [768, 581] width 201 height 25
click at [934, 577] on input "00:00" at bounding box center [945, 583] width 125 height 25
click at [969, 610] on select "00 01 02 03 04 05 06 07 08 09 10 11 12 13 14 15 16 17 18 19 20 21 22 23" at bounding box center [966, 616] width 28 height 25
select select "8"
click at [953, 603] on select "00 01 02 03 04 05 06 07 08 09 10 11 12 13 14 15 16 17 18 19 20 21 22 23" at bounding box center [966, 616] width 28 height 25
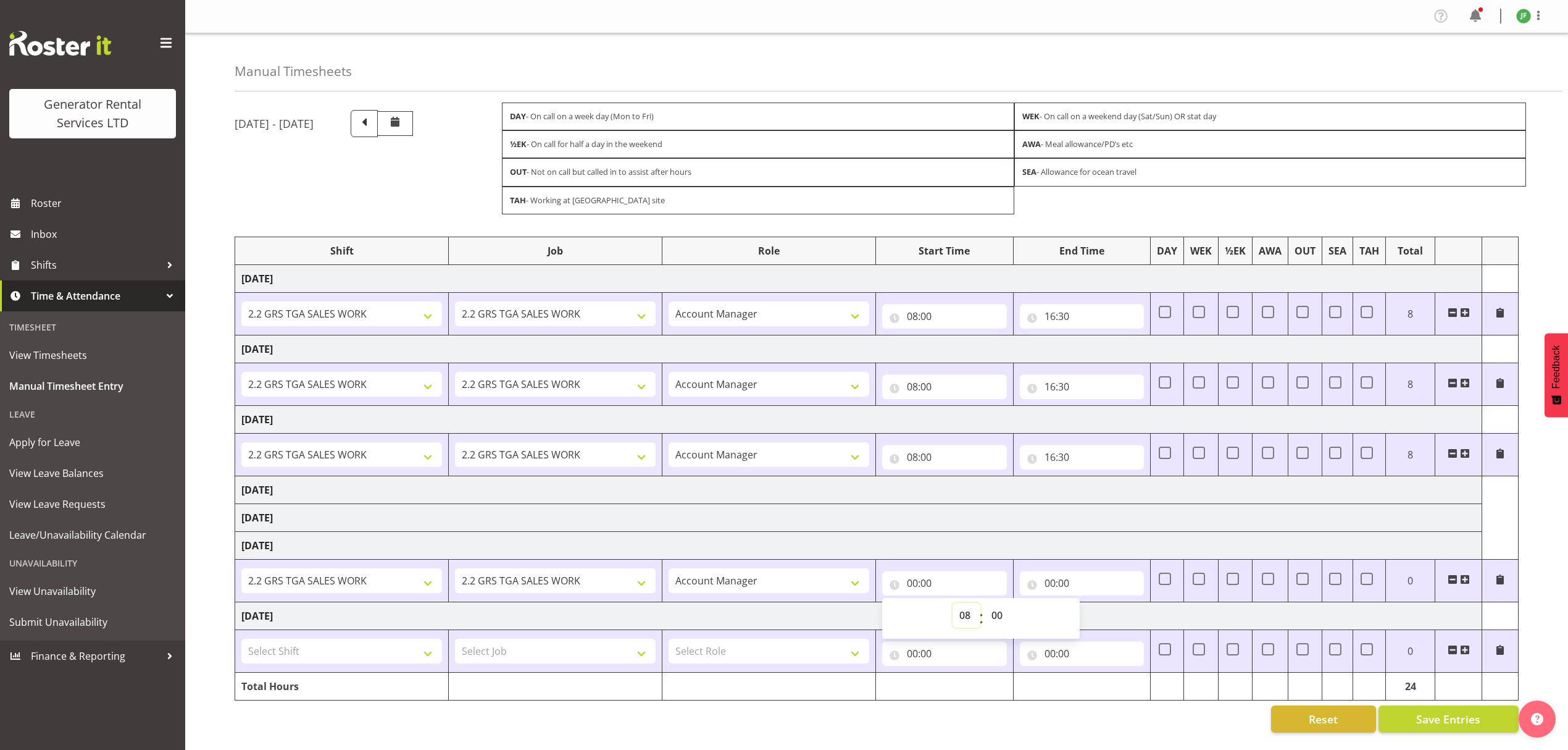
type input "08:00"
click at [1094, 573] on input "00:00" at bounding box center [1082, 583] width 125 height 25
click at [1095, 603] on select "00 01 02 03 04 05 06 07 08 09 10 11 12 13 14 15 16 17 18 19 20 21 22 23" at bounding box center [1103, 616] width 28 height 25
select select "16"
click at [1090, 603] on select "00 01 02 03 04 05 06 07 08 09 10 11 12 13 14 15 16 17 18 19 20 21 22 23" at bounding box center [1103, 616] width 28 height 25
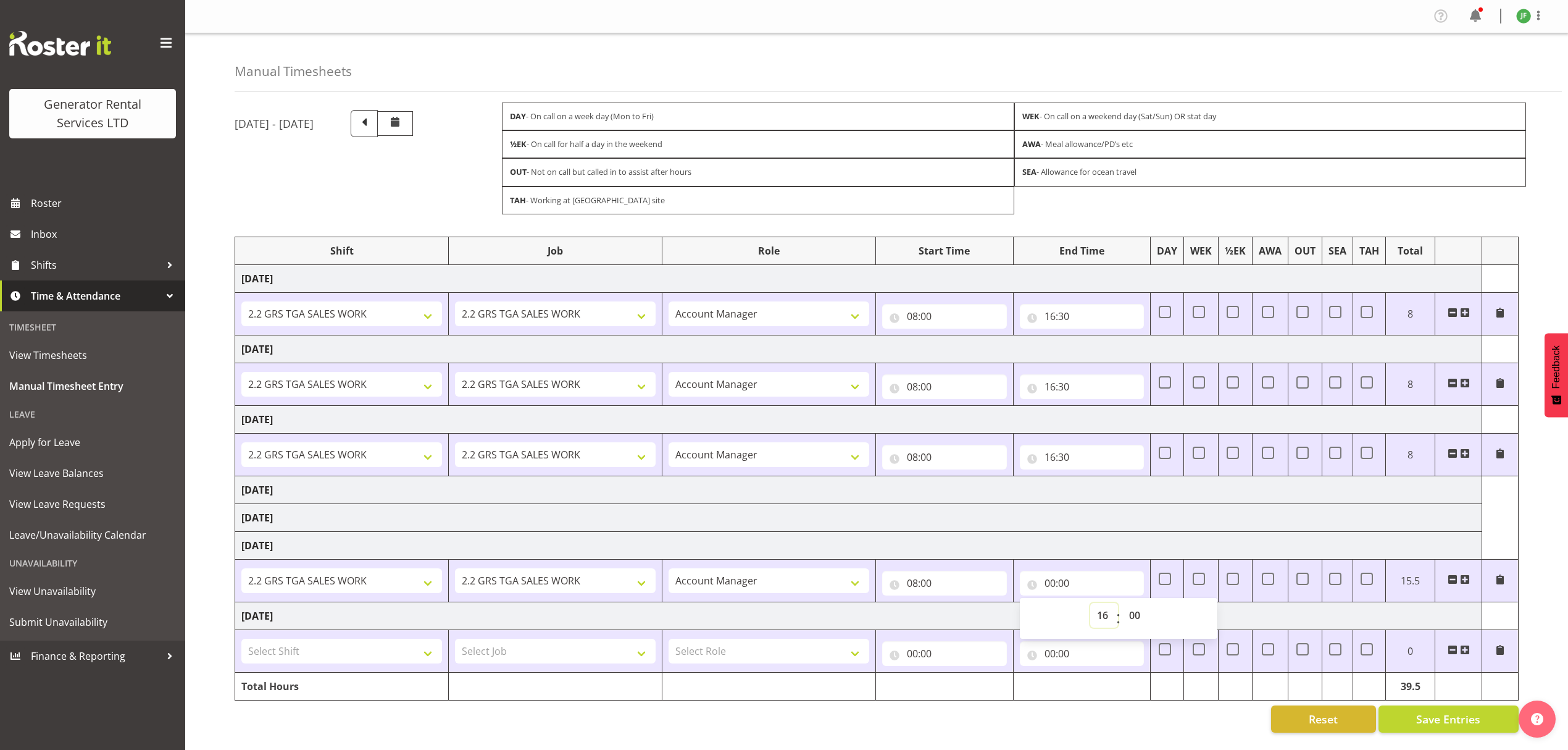
type input "16:00"
click at [1127, 616] on select "00 01 02 03 04 05 06 07 08 09 10 11 12 13 14 15 16 17 18 19 20 21 22 23 24 25 2…" at bounding box center [1136, 616] width 28 height 25
select select "30"
click at [1122, 603] on select "00 01 02 03 04 05 06 07 08 09 10 11 12 13 14 15 16 17 18 19 20 21 22 23 24 25 2…" at bounding box center [1136, 616] width 28 height 25
type input "16:30"
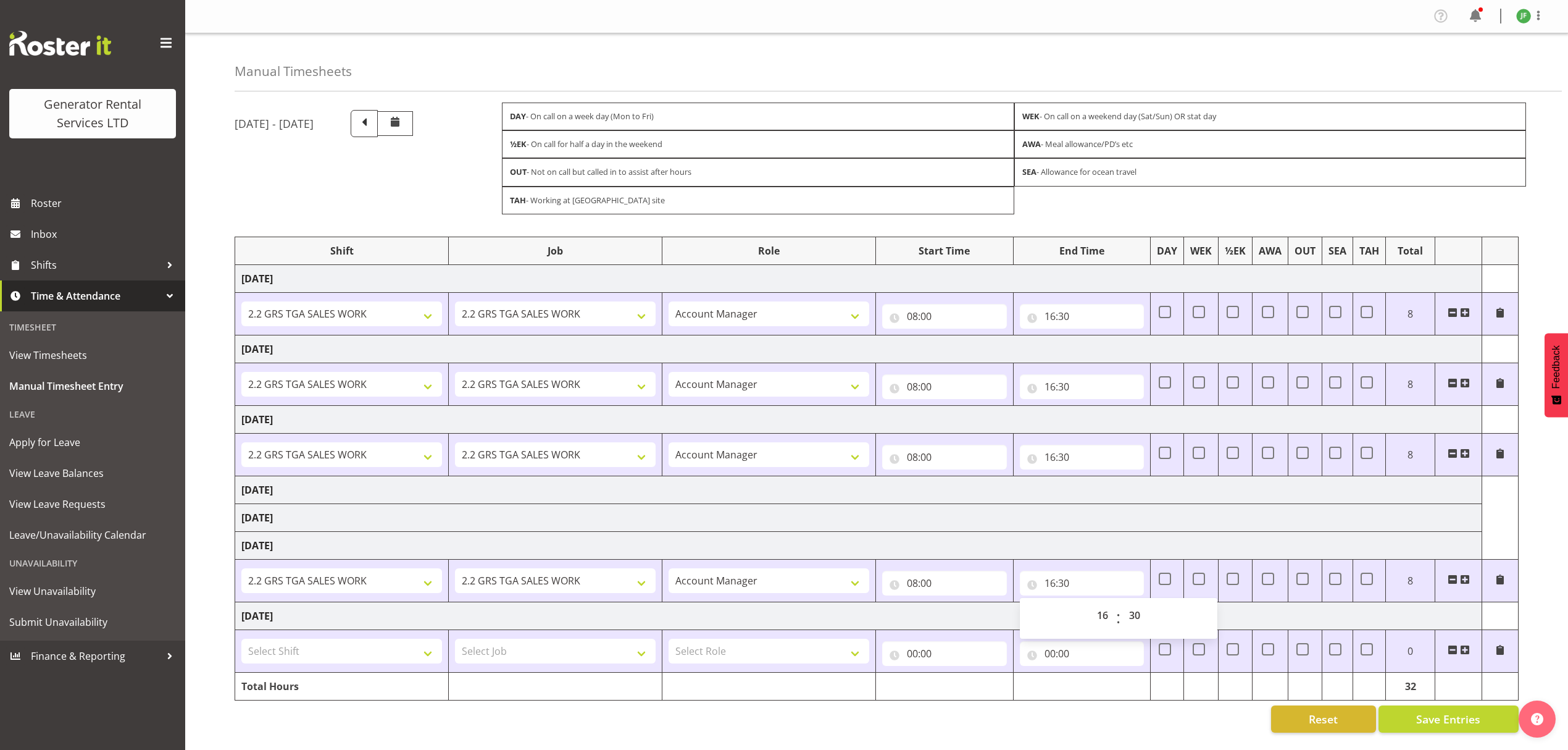
click at [1552, 537] on div "August 13th - August 19th 2025 DAY - On call on a week day (Mon to Fri) WEK - O…" at bounding box center [901, 421] width 1334 height 641
click at [1467, 574] on span at bounding box center [1465, 579] width 10 height 10
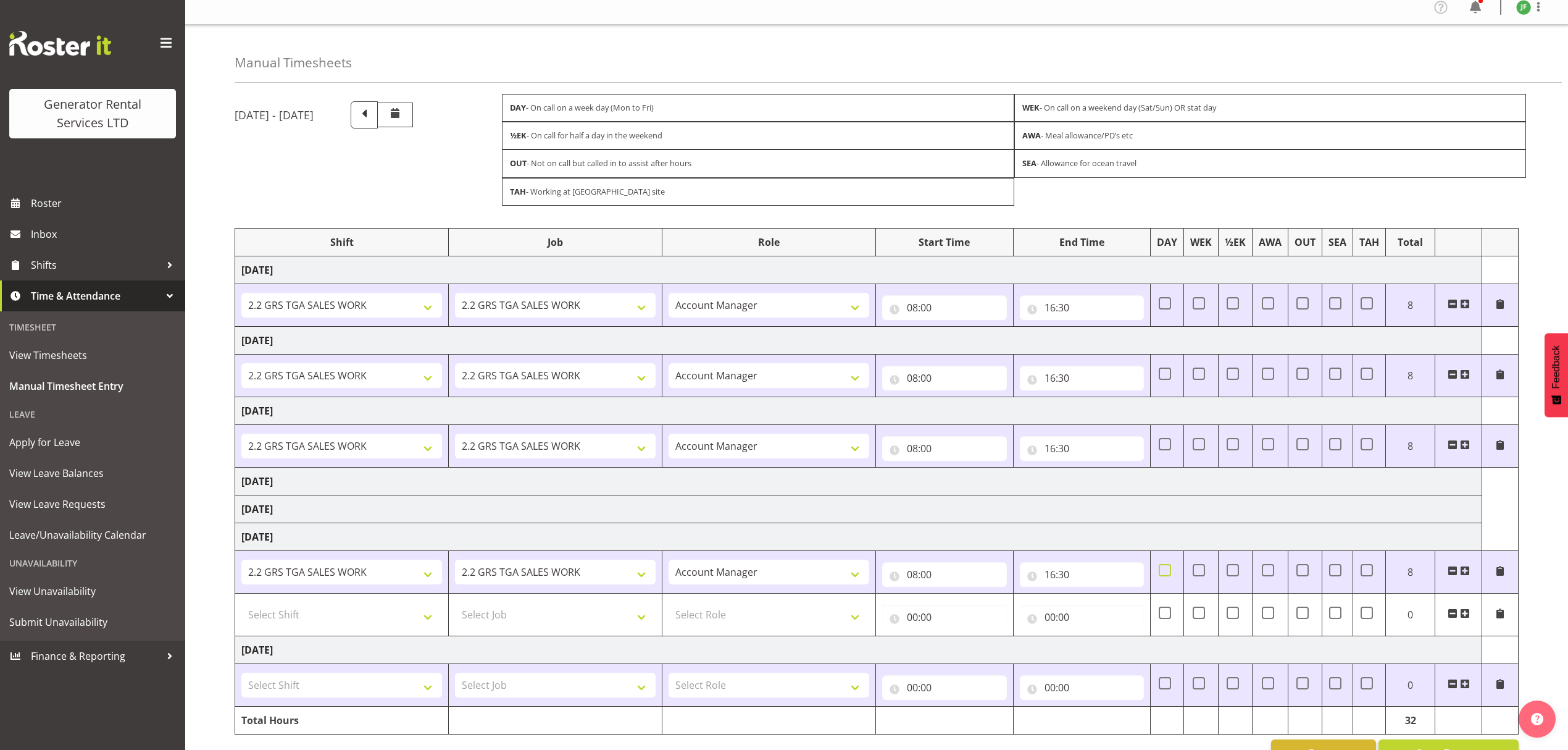
click at [1161, 576] on span at bounding box center [1165, 569] width 12 height 12
click at [1161, 573] on input "checkbox" at bounding box center [1163, 569] width 8 height 8
checkbox input "true"
click at [267, 615] on select "Select Shift 2.1 GRS TGA RENTALS and ELECTRICAL 2.2 GRS TGA SALES WORK 2.2 GRS …" at bounding box center [341, 615] width 201 height 25
select select "2348"
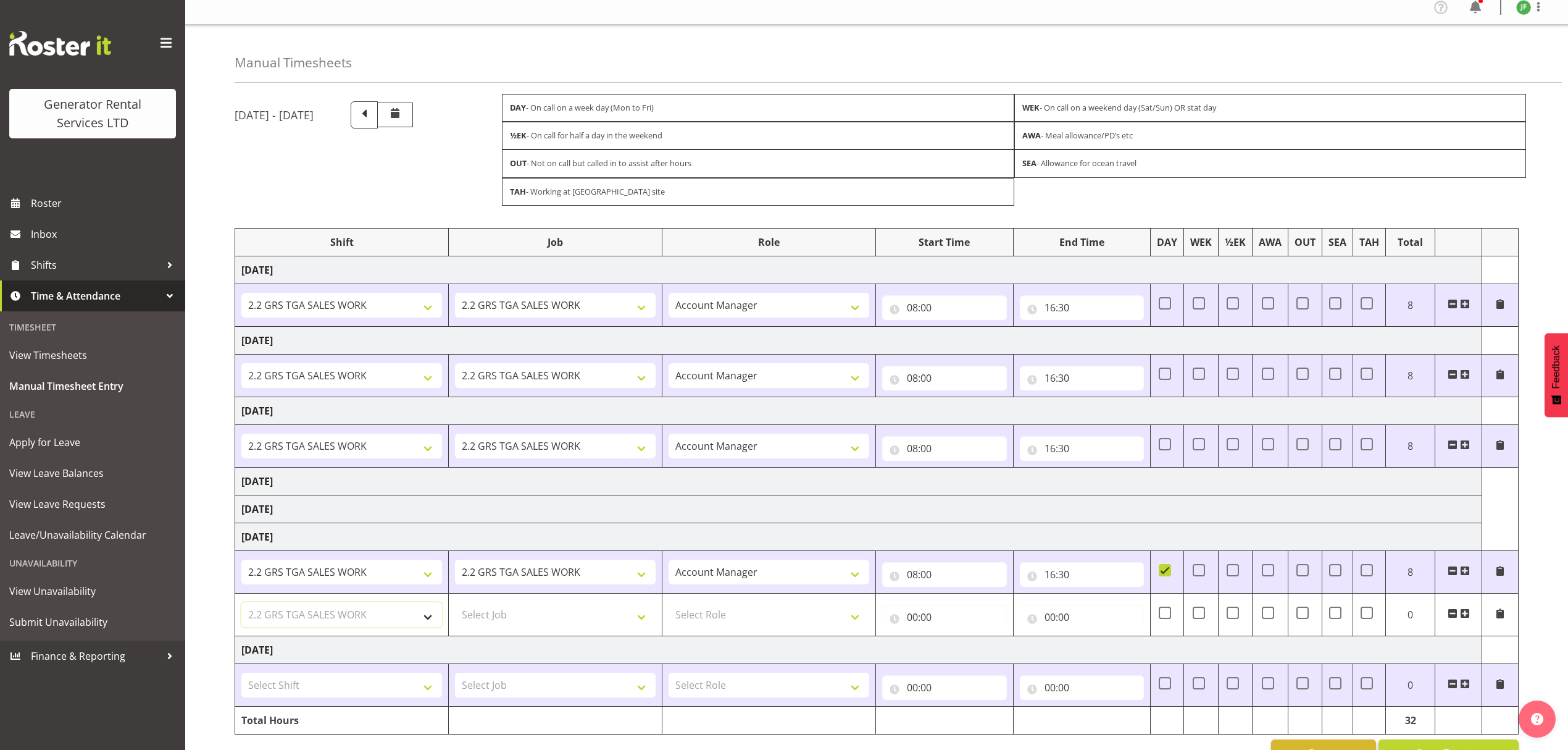
click at [241, 606] on select "Select Shift 2.1 GRS TGA RENTALS and ELECTRICAL 2.2 GRS TGA SALES WORK 2.2 GRS …" at bounding box center [341, 615] width 201 height 25
click at [534, 612] on select "Select Job 1.1 GRS AKL RENTALS 1.1 GRS AKL RENTALS AC 1.1 GRS AKL RENTALS CT 1.…" at bounding box center [555, 615] width 201 height 25
select select "878"
click at [455, 606] on select "Select Job 1.1 GRS AKL RENTALS 1.1 GRS AKL RENTALS AC 1.1 GRS AKL RENTALS CT 1.…" at bounding box center [555, 615] width 201 height 25
click at [322, 621] on select "2.1 GRS TGA RENTALS and ELECTRICAL 2.2 GRS TGA SALES WORK 2.2 GRS TGA SALES WOR…" at bounding box center [341, 615] width 201 height 25
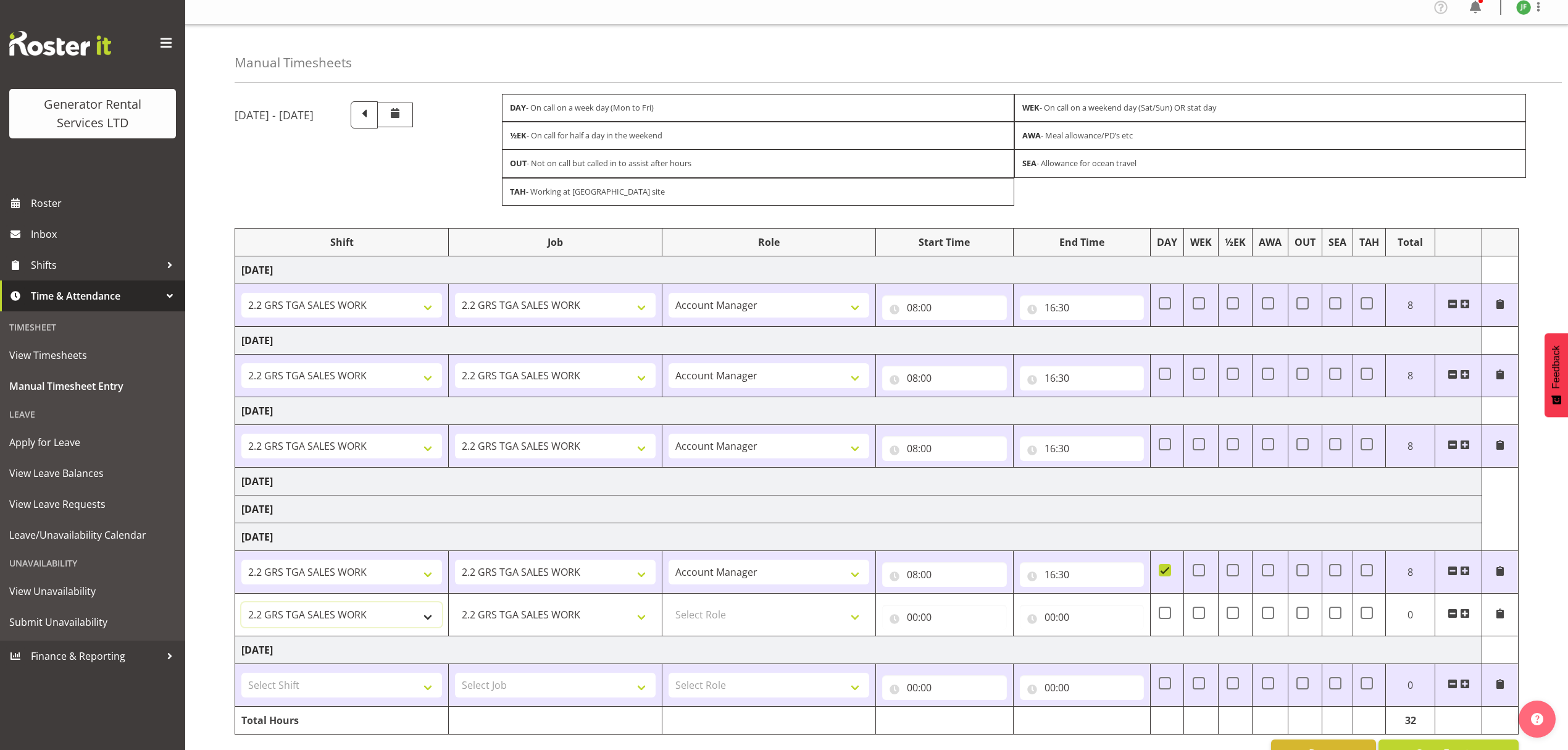
select select "2447"
click at [241, 606] on select "2.1 GRS TGA RENTALS and ELECTRICAL 2.2 GRS TGA SALES WORK 2.2 GRS TGA SALES WOR…" at bounding box center [341, 615] width 201 height 25
click at [496, 622] on select "1.1 GRS AKL RENTALS 1.1 GRS AKL RENTALS AC 1.1 GRS AKL RENTALS CT 1.1 GRS AKL R…" at bounding box center [555, 615] width 201 height 25
select select "877"
click at [455, 606] on select "1.1 GRS AKL RENTALS 1.1 GRS AKL RENTALS AC 1.1 GRS AKL RENTALS CT 1.1 GRS AKL R…" at bounding box center [555, 615] width 201 height 25
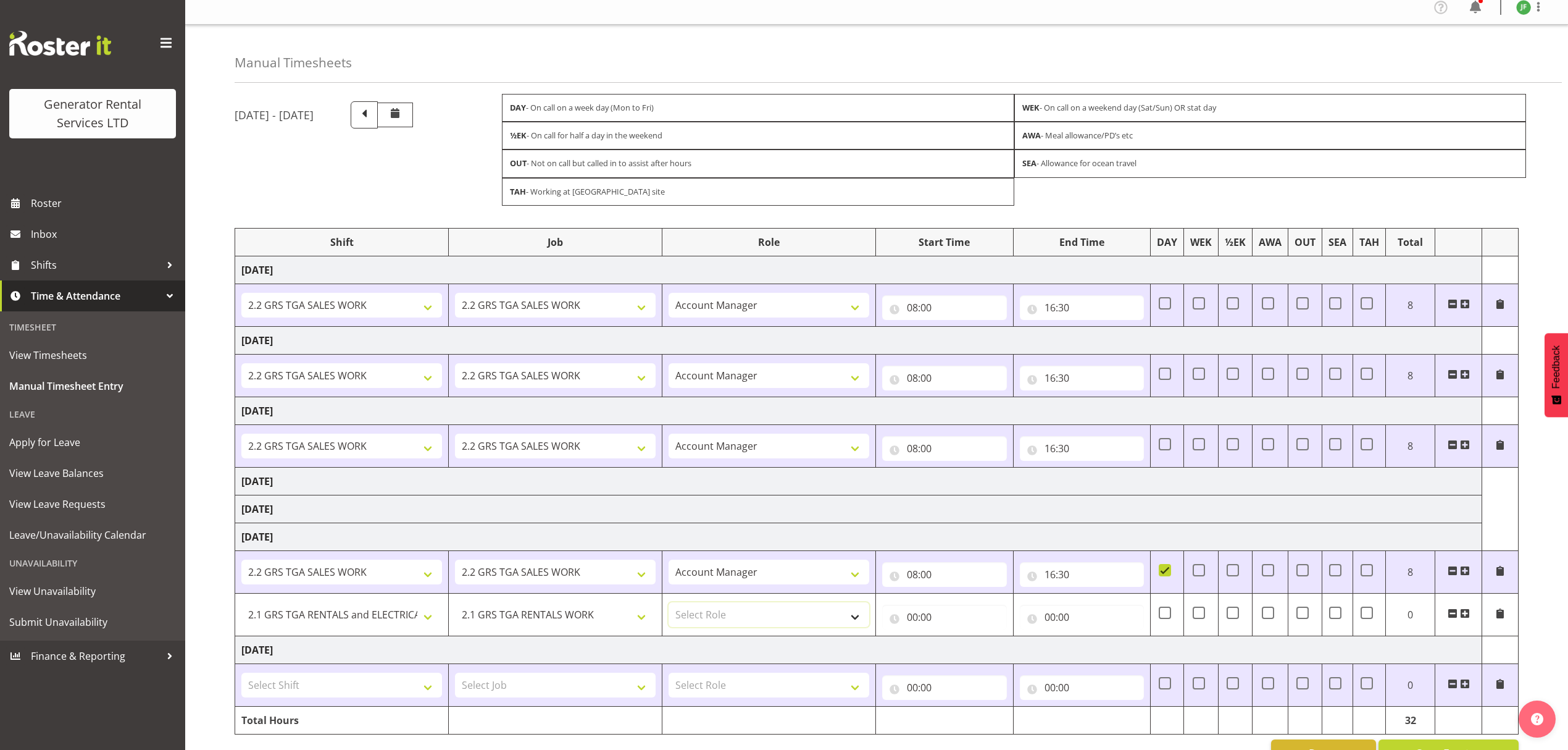
click at [735, 615] on select "Select Role Account Manager" at bounding box center [768, 615] width 201 height 25
select select "26"
click at [668, 606] on select "Select Role Account Manager" at bounding box center [768, 615] width 201 height 25
click at [934, 629] on input "00:00" at bounding box center [945, 617] width 125 height 25
click at [973, 652] on select "00 01 02 03 04 05 06 07 08 09 10 11 12 13 14 15 16 17 18 19 20 21 22 23" at bounding box center [966, 649] width 28 height 25
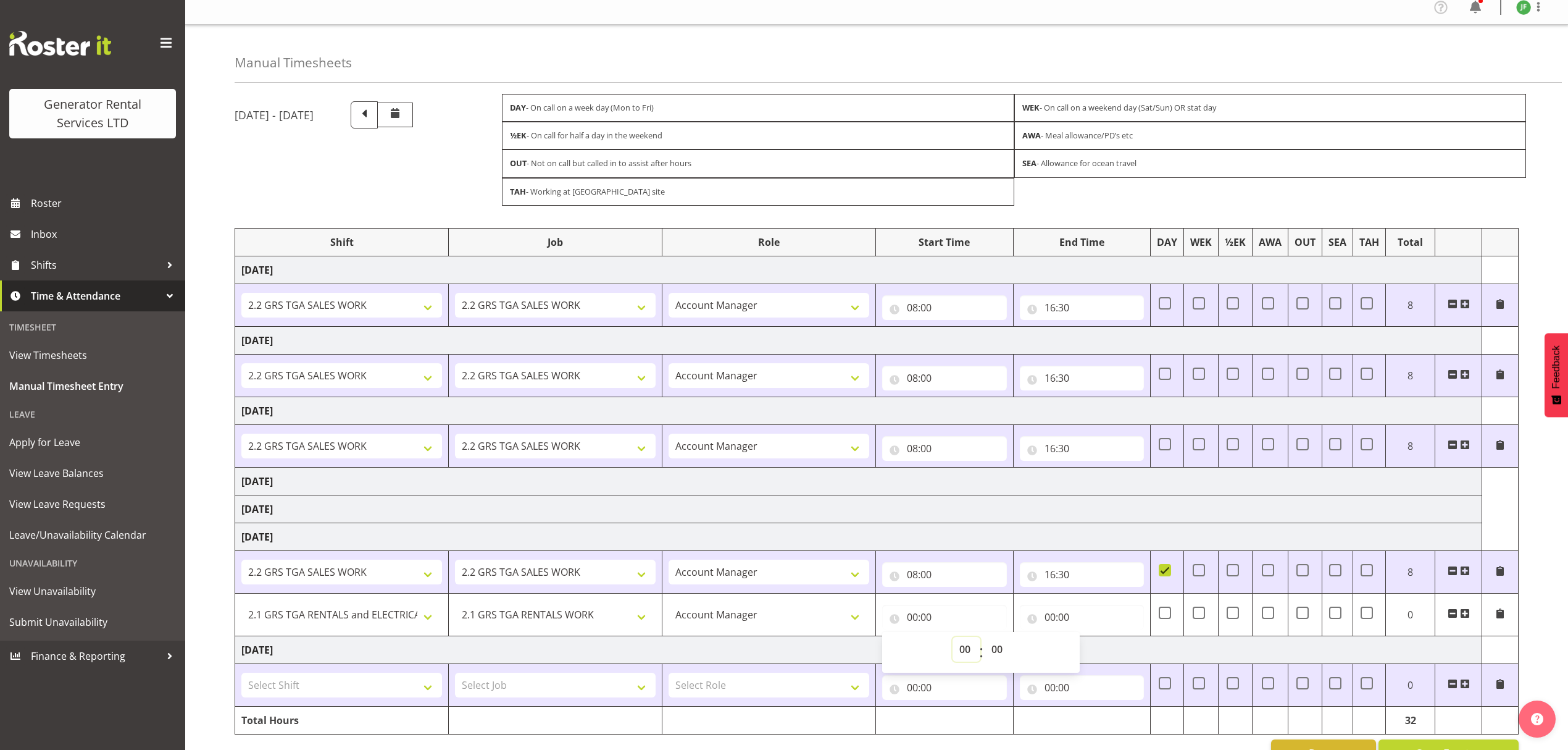
select select "16"
click at [953, 641] on select "00 01 02 03 04 05 06 07 08 09 10 11 12 13 14 15 16 17 18 19 20 21 22 23" at bounding box center [966, 649] width 28 height 25
type input "16:00"
click at [1006, 651] on select "00 01 02 03 04 05 06 07 08 09 10 11 12 13 14 15 16 17 18 19 20 21 22 23 24 25 2…" at bounding box center [999, 649] width 28 height 25
select select "30"
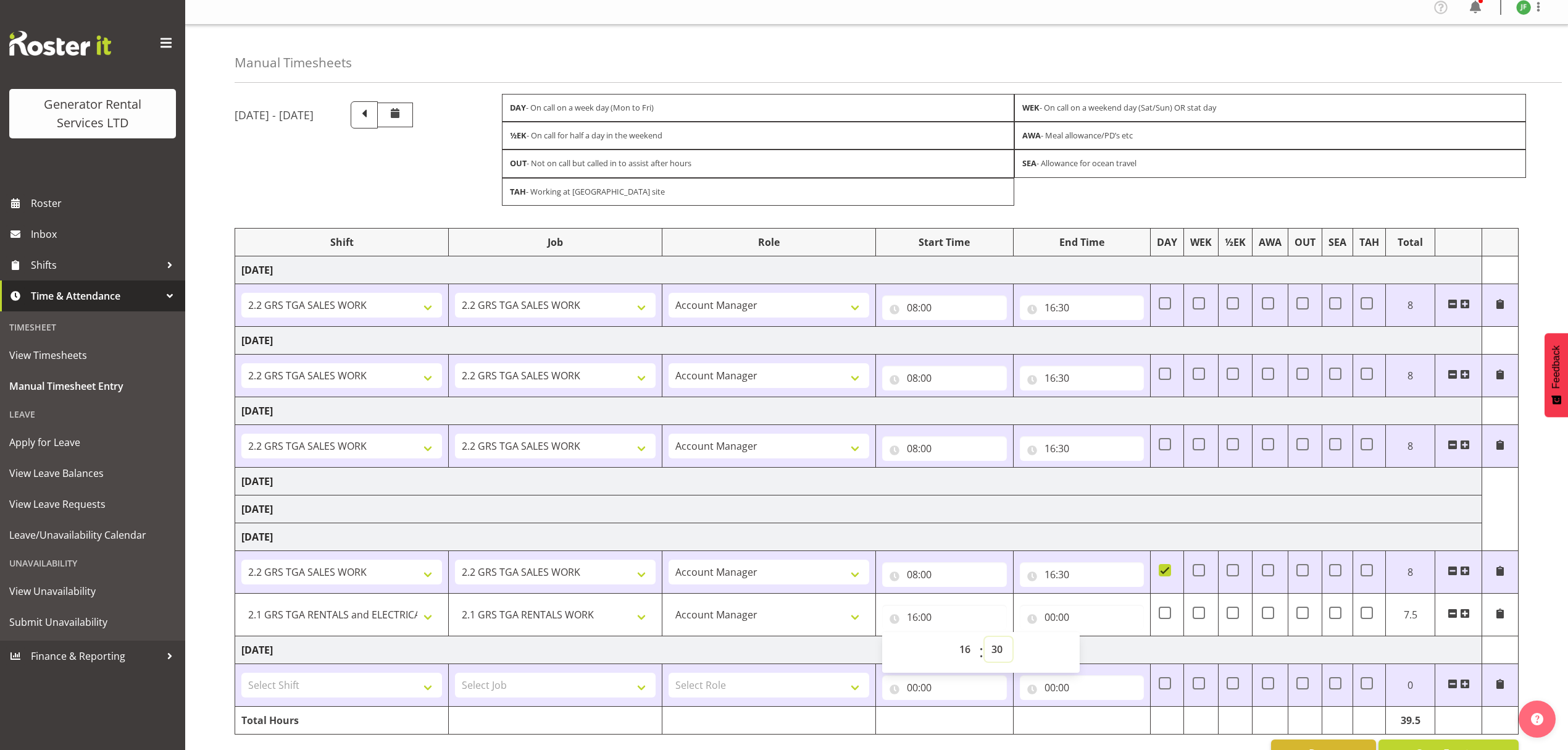
click at [985, 641] on select "00 01 02 03 04 05 06 07 08 09 10 11 12 13 14 15 16 17 18 19 20 21 22 23 24 25 2…" at bounding box center [999, 649] width 28 height 25
type input "16:30"
click at [1070, 610] on input "00:00" at bounding box center [1082, 617] width 125 height 25
click at [1098, 650] on select "00 01 02 03 04 05 06 07 08 09 10 11 12 13 14 15 16 17 18 19 20 21 22 23" at bounding box center [1103, 649] width 28 height 25
select select "20"
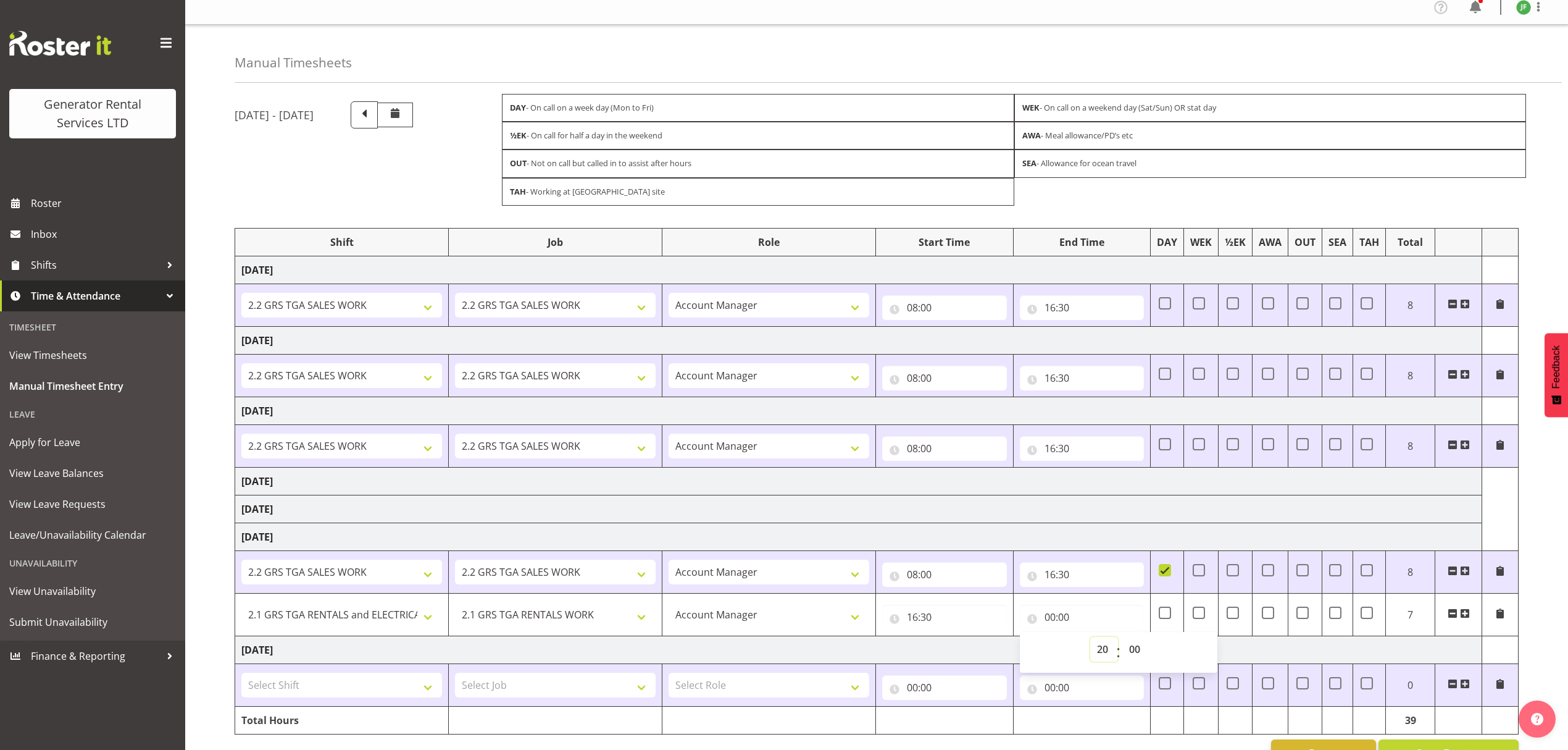
click at [1090, 641] on select "00 01 02 03 04 05 06 07 08 09 10 11 12 13 14 15 16 17 18 19 20 21 22 23" at bounding box center [1103, 649] width 28 height 25
type input "20:00"
click at [1139, 662] on select "00 01 02 03 04 05 06 07 08 09 10 11 12 13 14 15 16 17 18 19 20 21 22 23 24 25 2…" at bounding box center [1136, 649] width 28 height 25
select select "30"
click at [1122, 641] on select "00 01 02 03 04 05 06 07 08 09 10 11 12 13 14 15 16 17 18 19 20 21 22 23 24 25 2…" at bounding box center [1136, 649] width 28 height 25
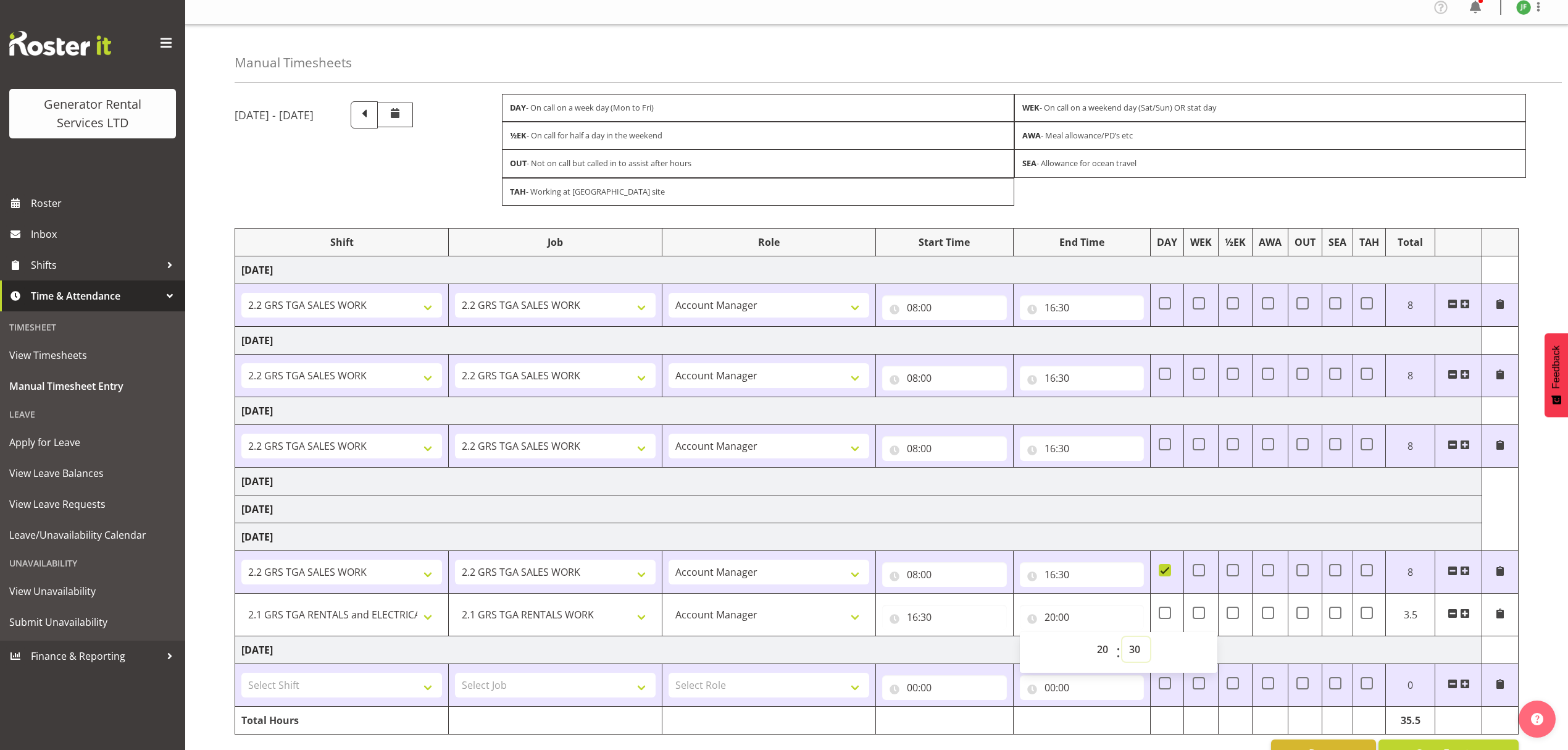
type input "20:30"
click at [1527, 625] on div "August 13th - August 19th 2025 DAY - On call on a week day (Mon to Fri) WEK - O…" at bounding box center [901, 434] width 1334 height 684
click at [1500, 618] on span at bounding box center [1500, 613] width 10 height 10
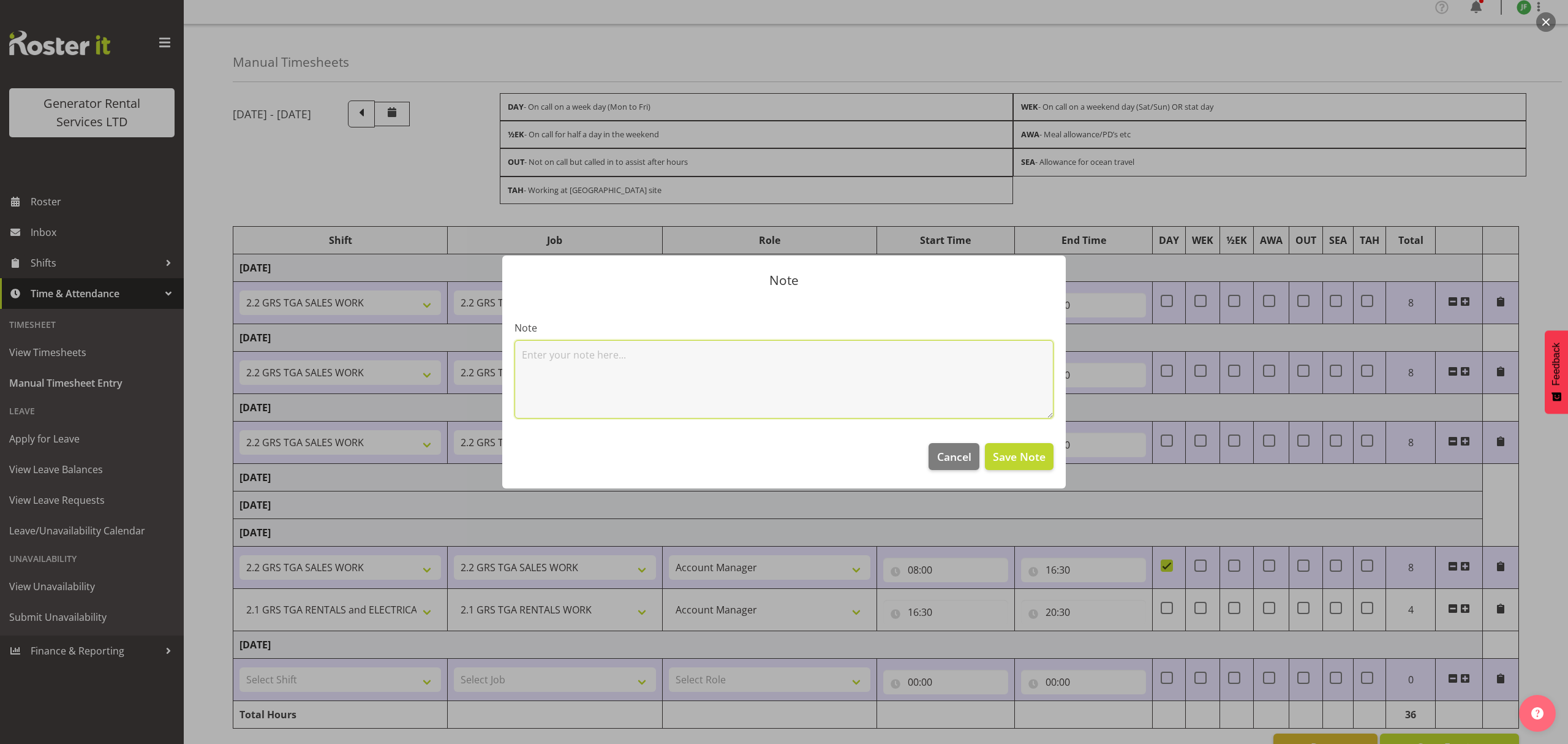
click at [840, 416] on textarea at bounding box center [784, 379] width 539 height 78
type textarea "Downer Callout"
click at [1016, 461] on span "Save Note" at bounding box center [1018, 456] width 52 height 16
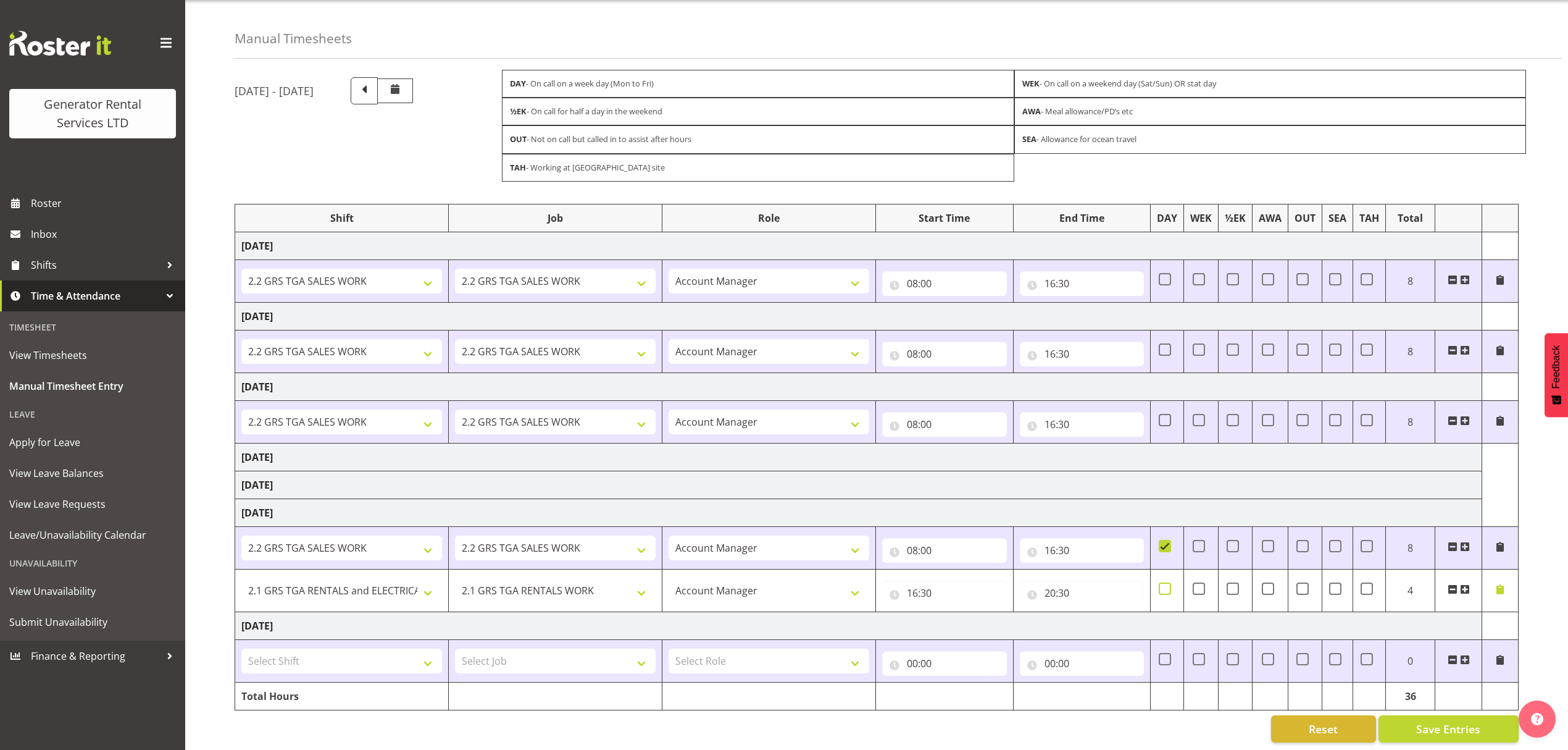
scroll to position [52, 0]
click at [293, 646] on select "Select Shift 2.1 GRS TGA RENTALS and ELECTRICAL 2.2 GRS TGA SALES WORK 2.2 GRS …" at bounding box center [341, 659] width 201 height 25
select select "2348"
click at [241, 646] on select "Select Shift 2.1 GRS TGA RENTALS and ELECTRICAL 2.2 GRS TGA SALES WORK 2.2 GRS …" at bounding box center [341, 659] width 201 height 25
click at [519, 657] on select "Select Job 1.1 GRS AKL RENTALS 1.1 GRS AKL RENTALS AC 1.1 GRS AKL RENTALS CT 1.…" at bounding box center [555, 659] width 201 height 25
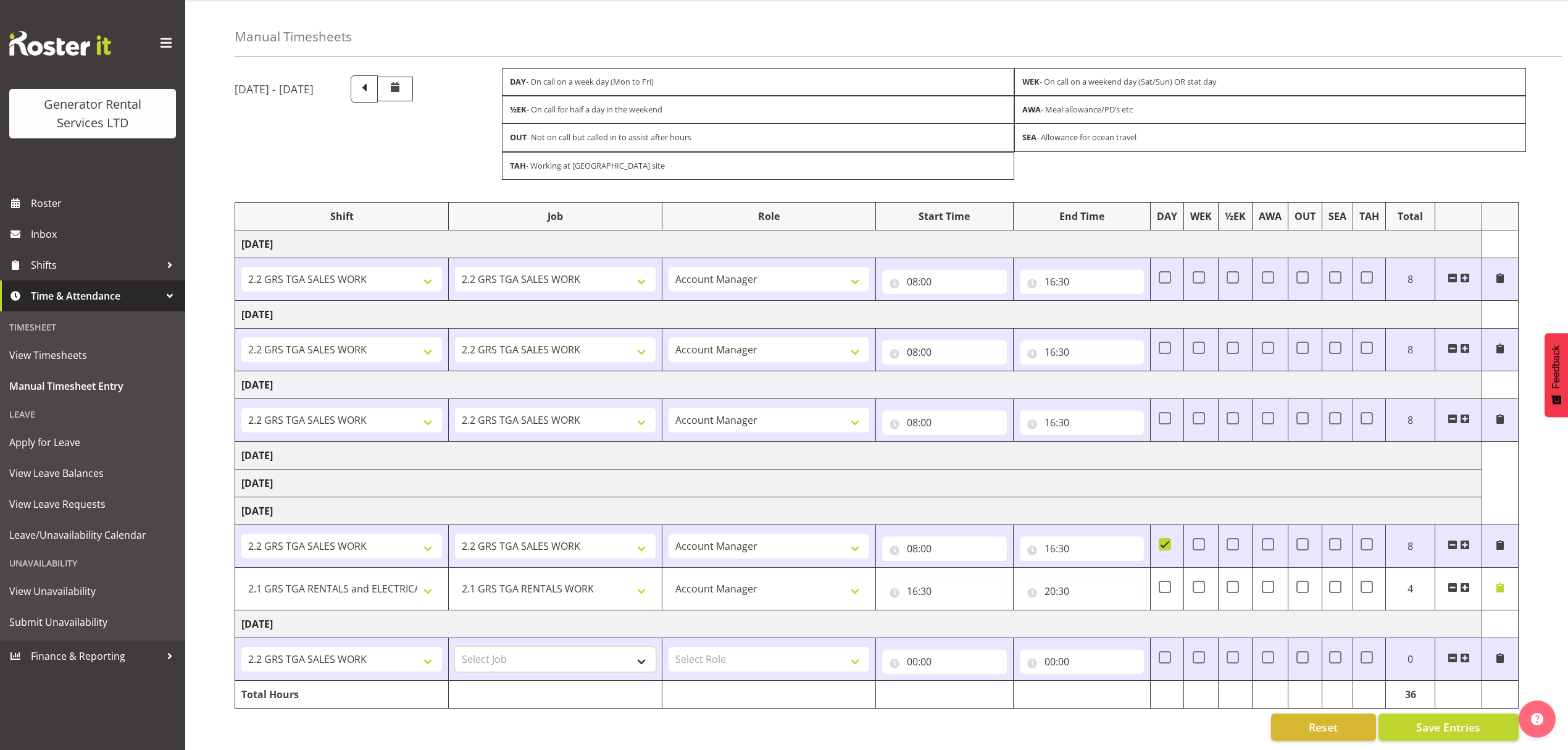
select select "878"
click at [455, 646] on select "Select Job 1.1 GRS AKL RENTALS 1.1 GRS AKL RENTALS AC 1.1 GRS AKL RENTALS CT 1.…" at bounding box center [555, 659] width 201 height 25
click at [774, 646] on select "Select Role Account Manager" at bounding box center [768, 659] width 201 height 25
select select "26"
click at [668, 646] on select "Select Role Account Manager" at bounding box center [768, 659] width 201 height 25
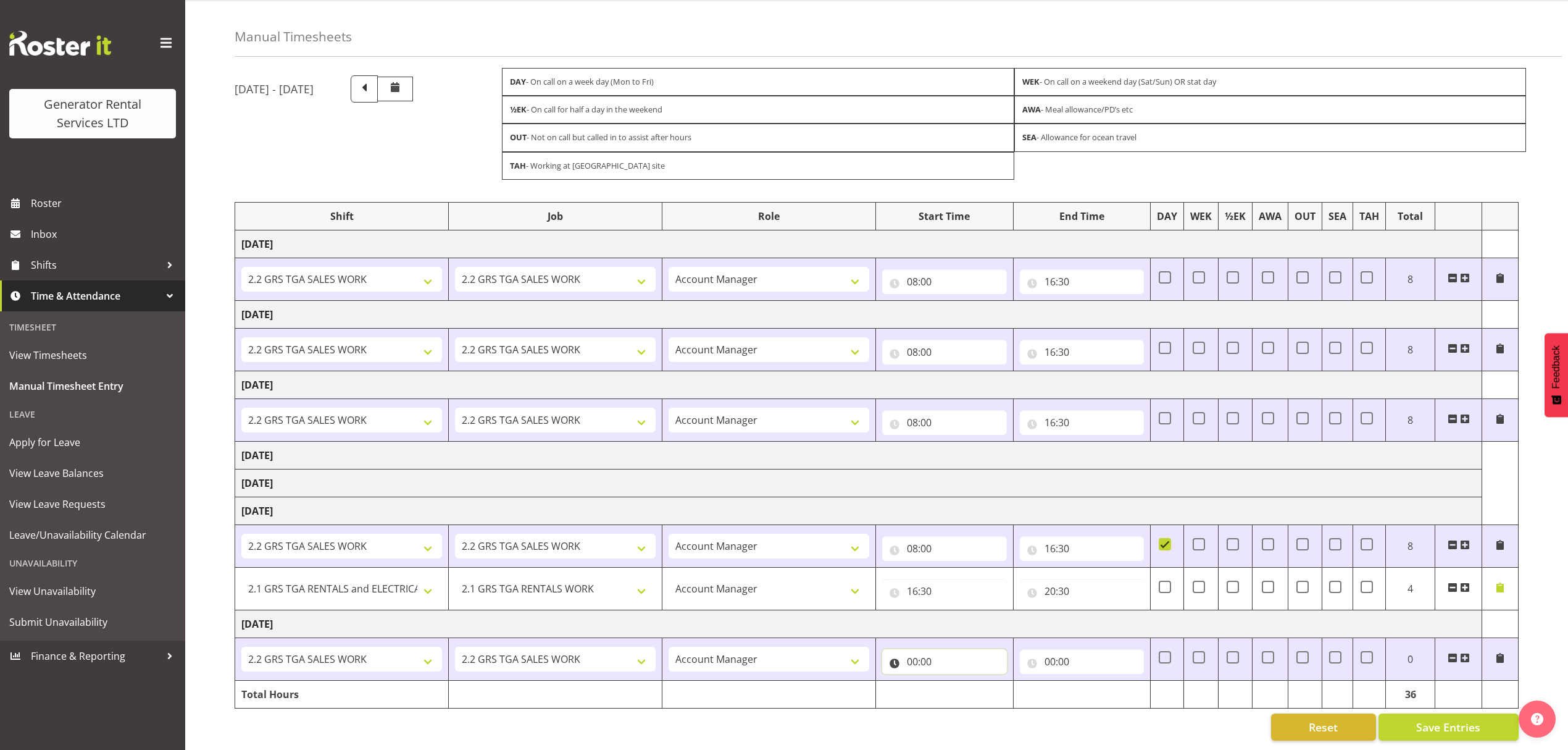
click at [959, 649] on input "00:00" at bounding box center [945, 662] width 125 height 25
click at [953, 681] on select "00 01 02 03 04 05 06 07 08 09 10 11 12 13 14 15 16 17 18 19 20 21 22 23" at bounding box center [966, 693] width 28 height 25
select select "16"
click at [953, 681] on select "00 01 02 03 04 05 06 07 08 09 10 11 12 13 14 15 16 17 18 19 20 21 22 23" at bounding box center [966, 693] width 28 height 25
type input "16:00"
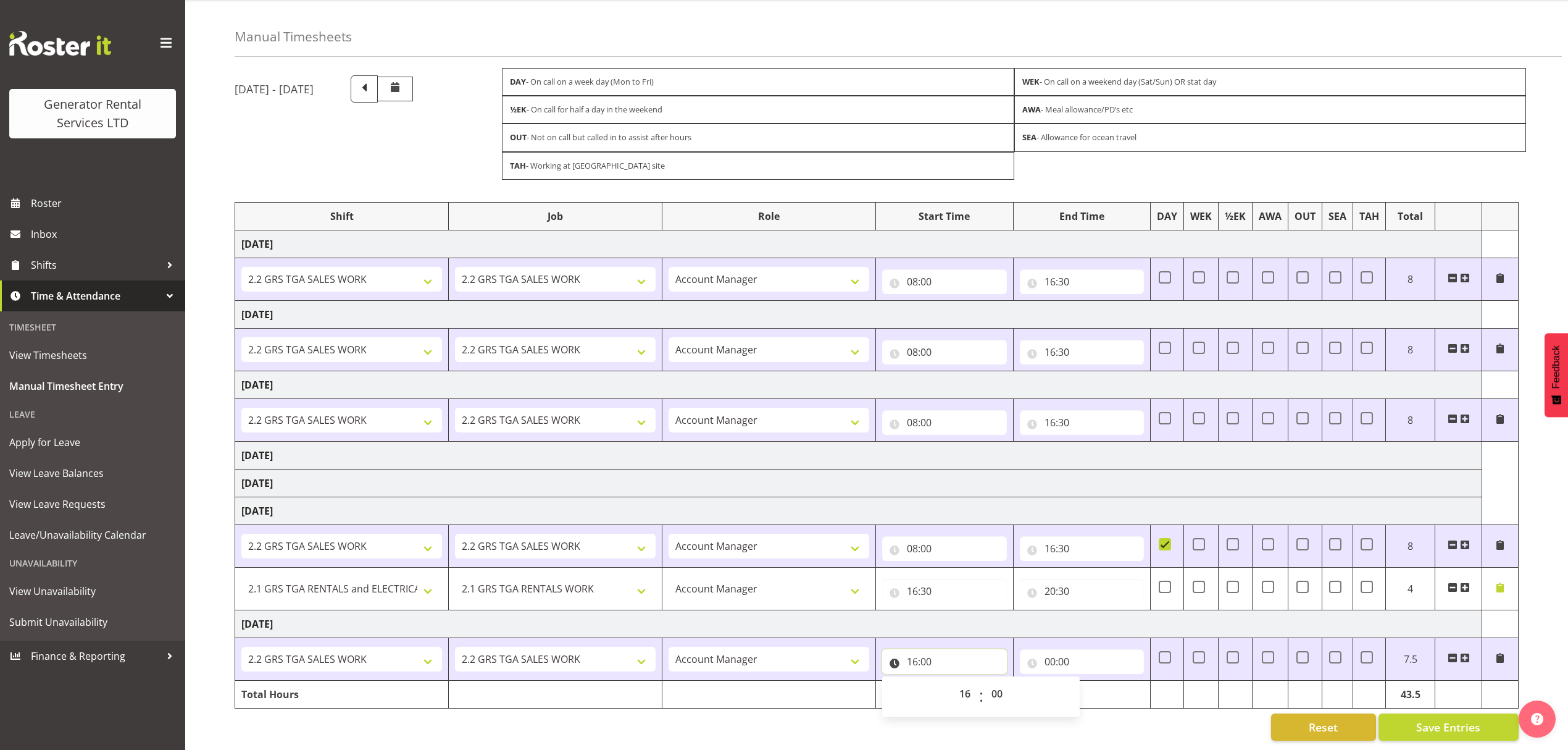
click at [945, 649] on input "16:00" at bounding box center [945, 662] width 125 height 25
click at [941, 649] on input "16:00" at bounding box center [945, 662] width 125 height 25
click at [966, 687] on select "00 01 02 03 04 05 06 07 08 09 10 11 12 13 14 15 16 17 18 19 20 21 22 23" at bounding box center [966, 693] width 28 height 25
select select "8"
click at [953, 681] on select "00 01 02 03 04 05 06 07 08 09 10 11 12 13 14 15 16 17 18 19 20 21 22 23" at bounding box center [966, 693] width 28 height 25
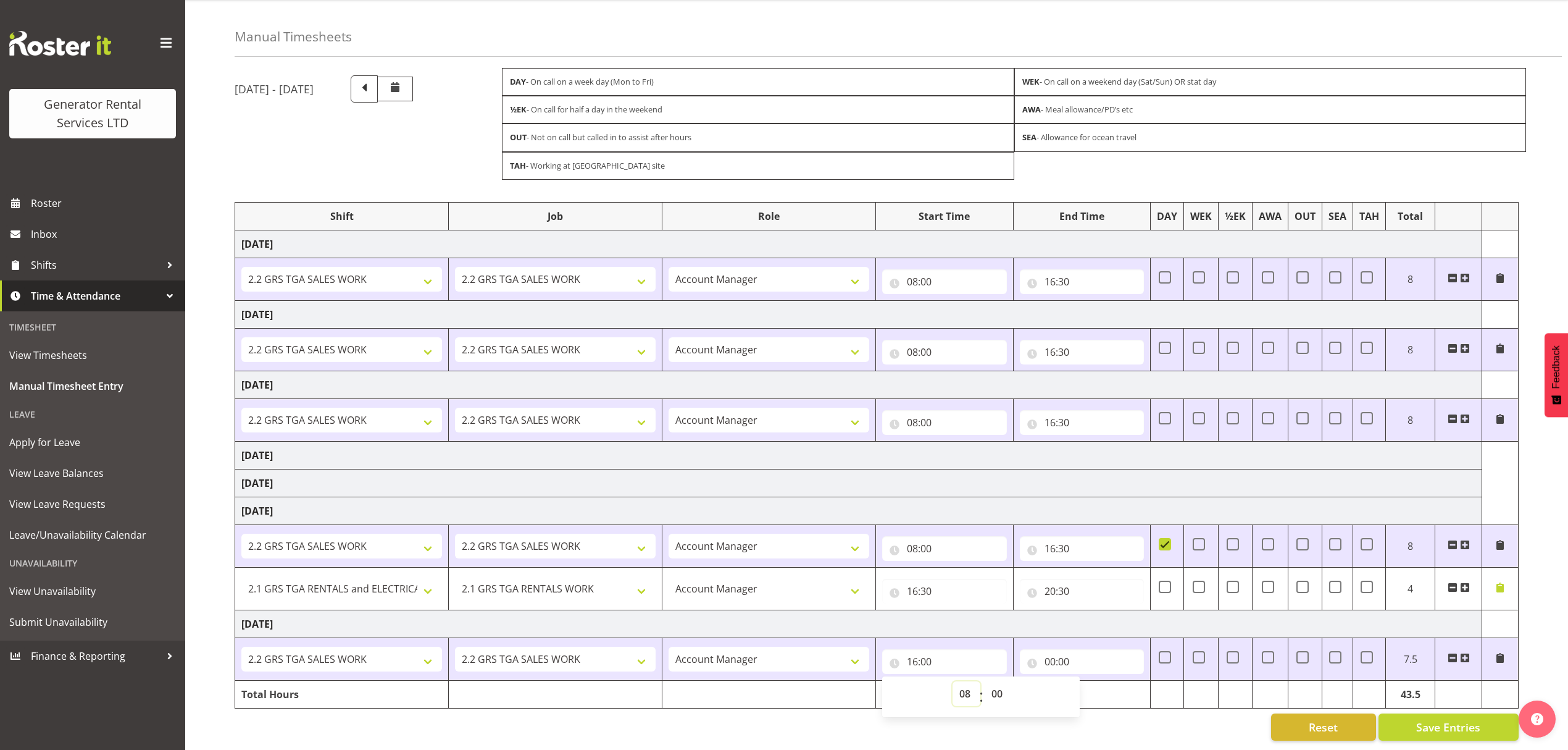
type input "08:00"
click at [1061, 650] on input "00:00" at bounding box center [1082, 662] width 125 height 25
click at [1101, 686] on select "00 01 02 03 04 05 06 07 08 09 10 11 12 13 14 15 16 17 18 19 20 21 22 23" at bounding box center [1103, 693] width 28 height 25
select select "16"
click at [1090, 681] on select "00 01 02 03 04 05 06 07 08 09 10 11 12 13 14 15 16 17 18 19 20 21 22 23" at bounding box center [1103, 693] width 28 height 25
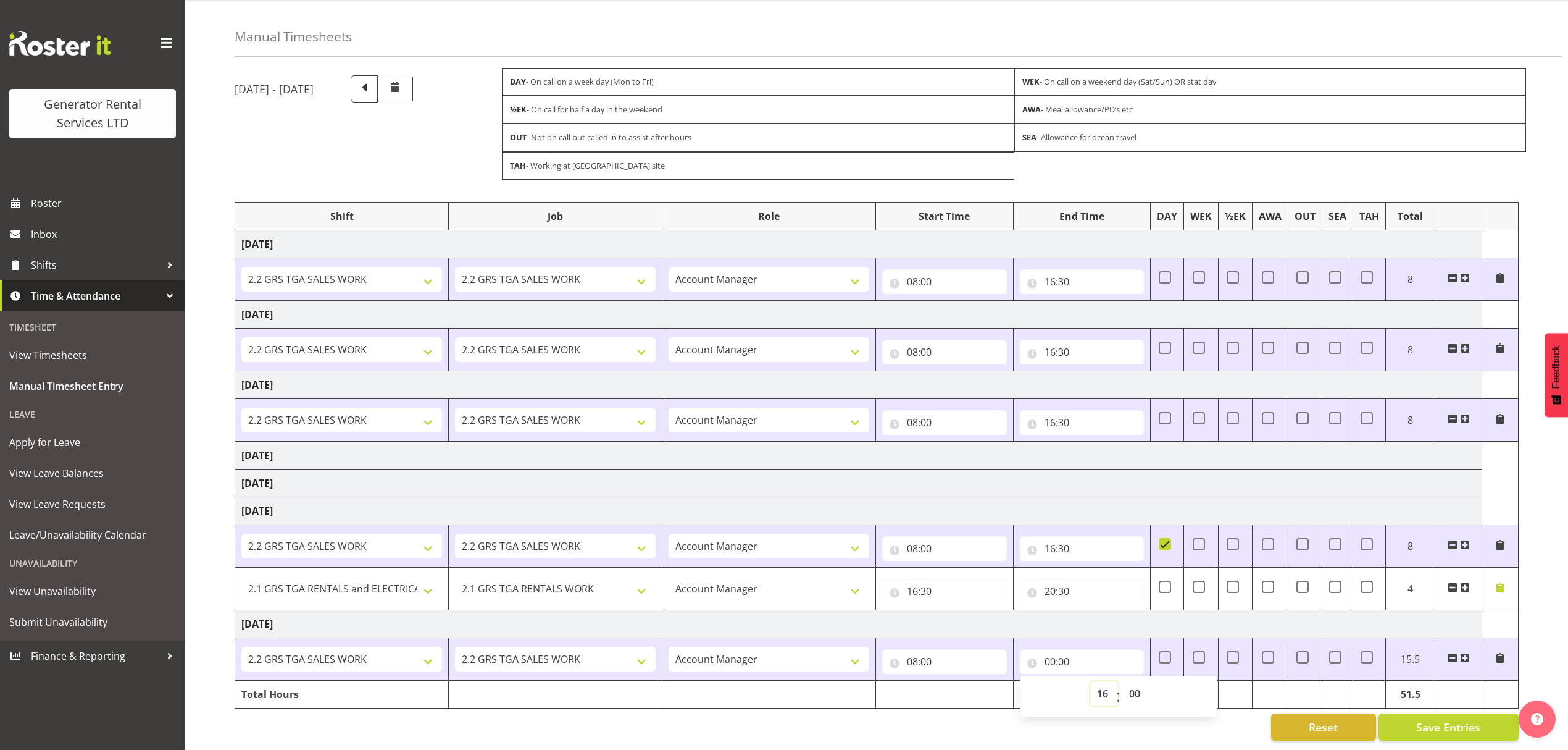
type input "16:00"
click at [1136, 688] on select "00 01 02 03 04 05 06 07 08 09 10 11 12 13 14 15 16 17 18 19 20 21 22 23 24 25 2…" at bounding box center [1136, 693] width 28 height 25
select select "30"
click at [1122, 681] on select "00 01 02 03 04 05 06 07 08 09 10 11 12 13 14 15 16 17 18 19 20 21 22 23 24 25 2…" at bounding box center [1136, 693] width 28 height 25
type input "16:30"
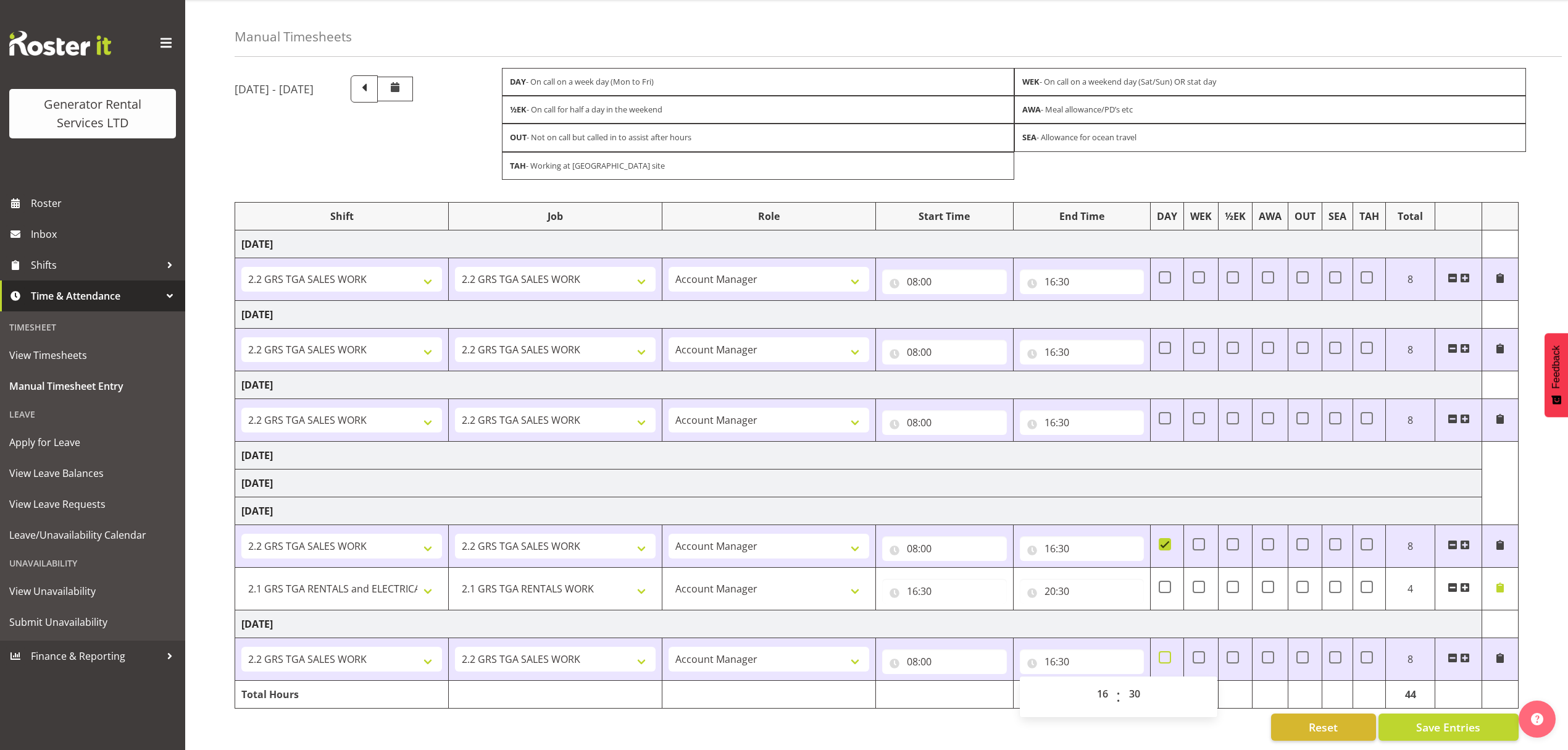
click at [1164, 651] on span at bounding box center [1165, 657] width 12 height 12
click at [1164, 653] on input "checkbox" at bounding box center [1163, 657] width 8 height 8
checkbox input "true"
click at [1428, 718] on span "Save Entries" at bounding box center [1448, 726] width 64 height 16
select select "2447"
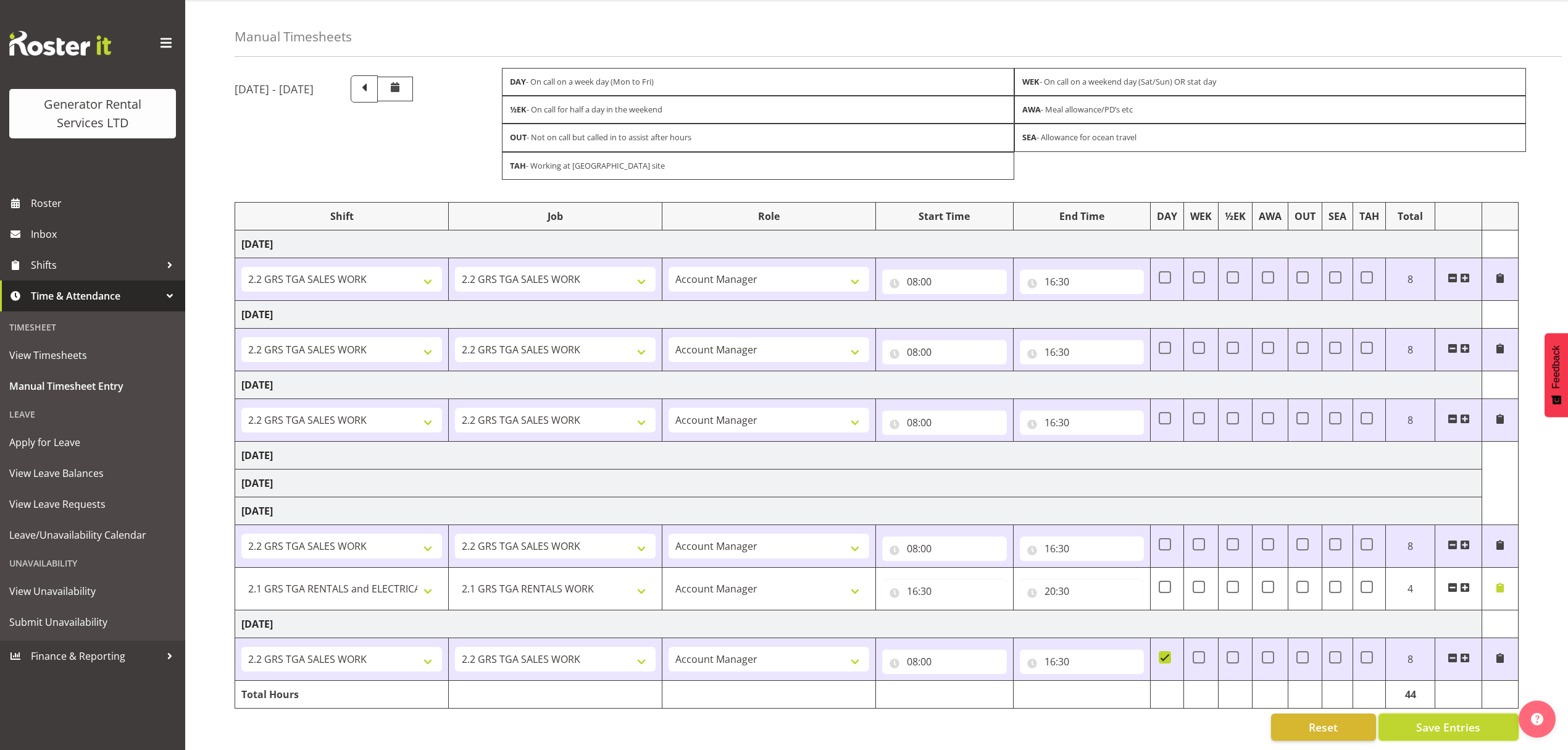
select select "877"
type input "16:30"
type input "20:30"
checkbox input "false"
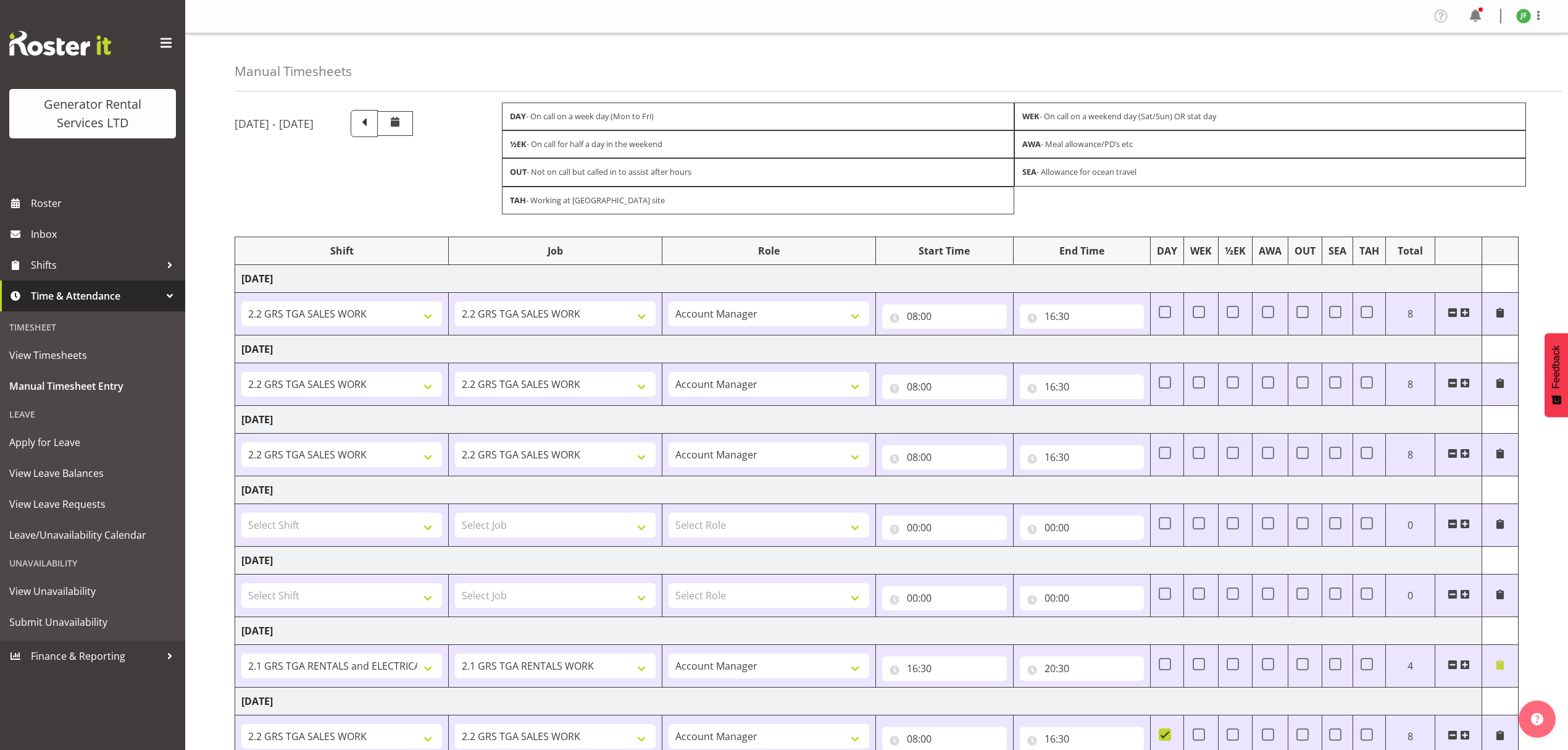
scroll to position [94, 0]
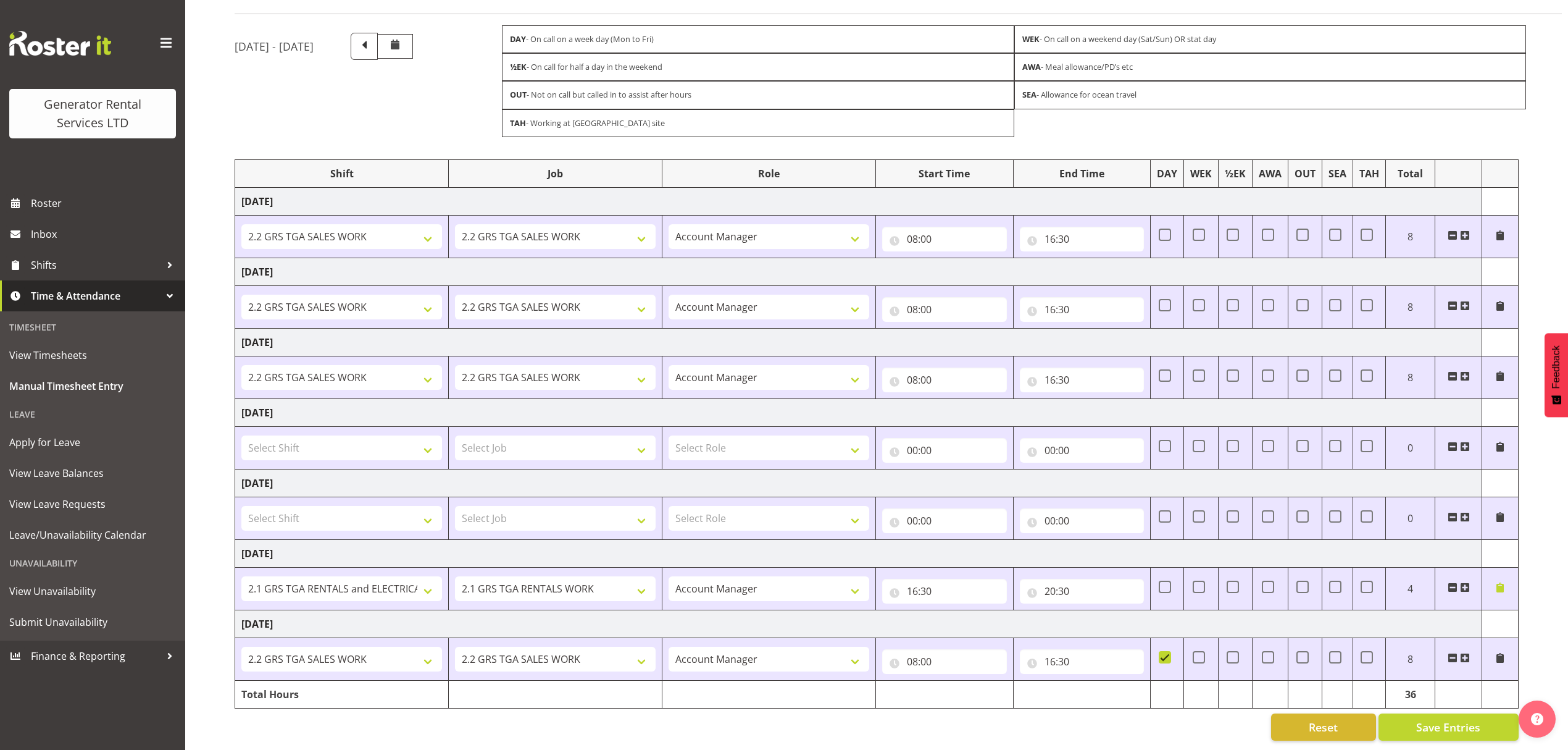
click at [1460, 582] on span at bounding box center [1465, 587] width 10 height 10
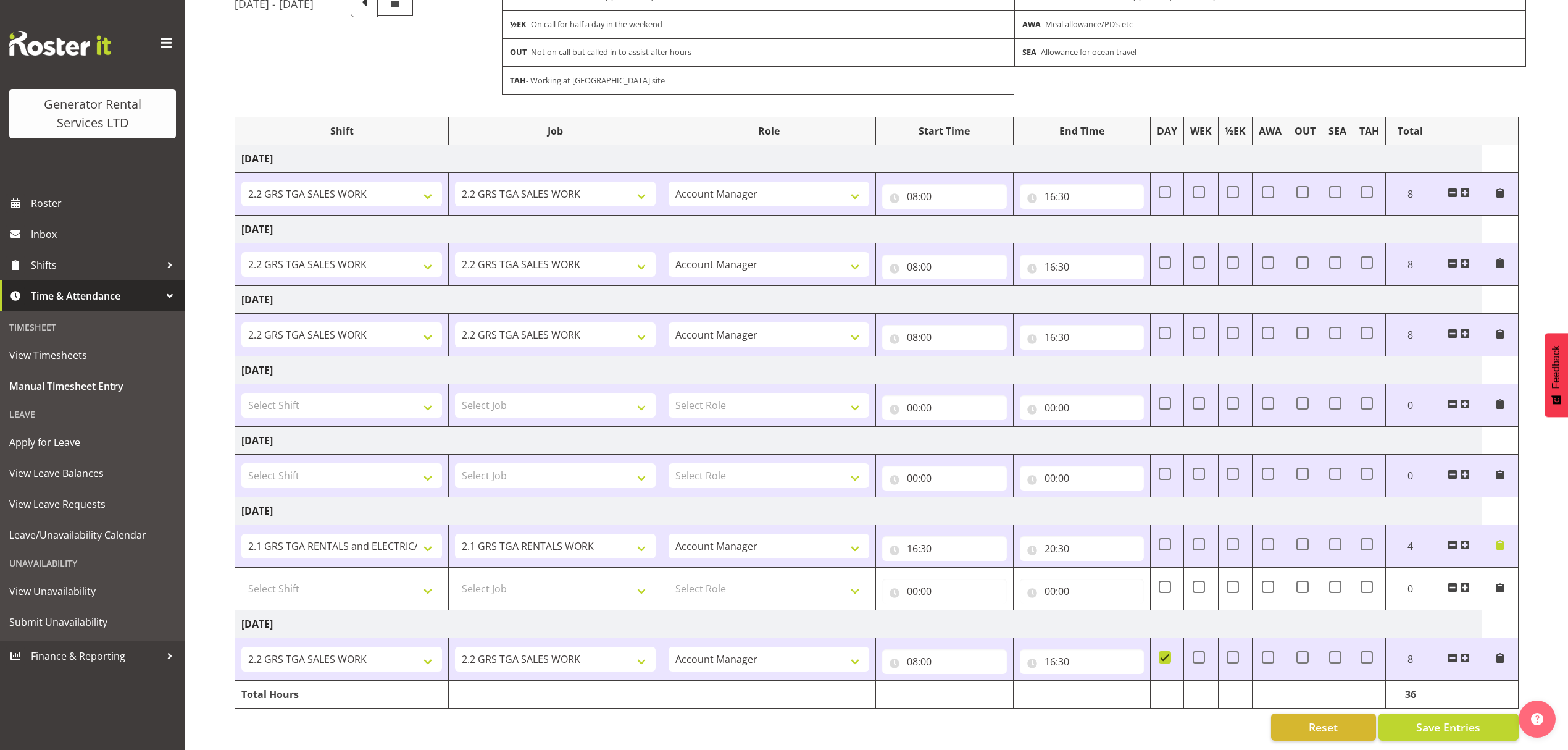
scroll to position [137, 0]
click at [332, 576] on select "Select Shift 2.1 GRS TGA RENTALS and ELECTRICAL 2.2 GRS TGA SALES WORK 2.2 GRS …" at bounding box center [341, 589] width 201 height 25
select select "2348"
click at [241, 576] on select "Select Shift 2.1 GRS TGA RENTALS and ELECTRICAL 2.2 GRS TGA SALES WORK 2.2 GRS …" at bounding box center [341, 589] width 201 height 25
drag, startPoint x: 527, startPoint y: 566, endPoint x: 541, endPoint y: 574, distance: 16.1
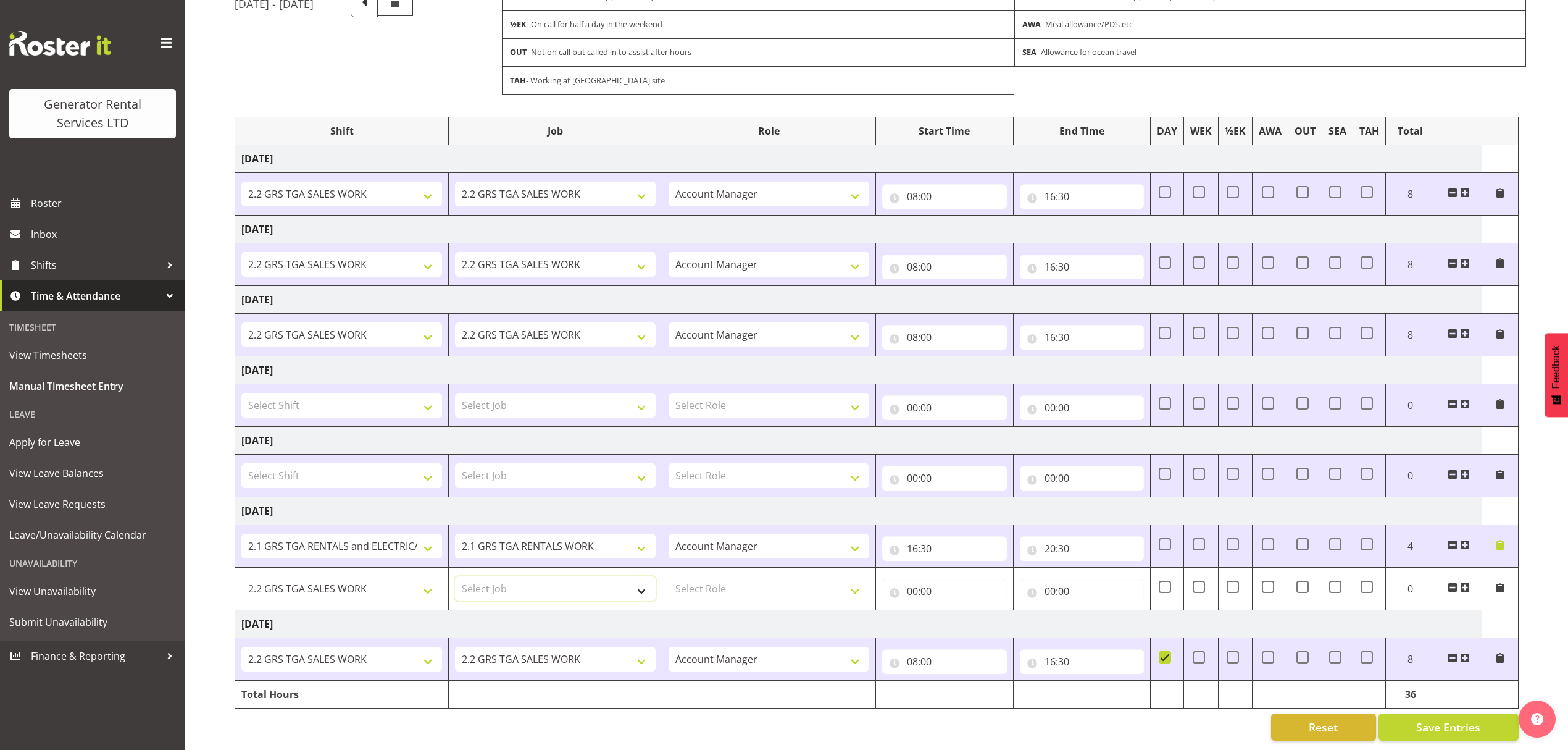
click at [527, 576] on select "Select Job 1.1 GRS AKL RENTALS 1.1 GRS AKL RENTALS AC 1.1 GRS AKL RENTALS CT 1.…" at bounding box center [555, 589] width 201 height 25
select select "878"
click at [455, 576] on select "Select Job 1.1 GRS AKL RENTALS 1.1 GRS AKL RENTALS AC 1.1 GRS AKL RENTALS CT 1.…" at bounding box center [555, 589] width 201 height 25
click at [812, 576] on select "Select Role Account Manager" at bounding box center [768, 589] width 201 height 25
select select "26"
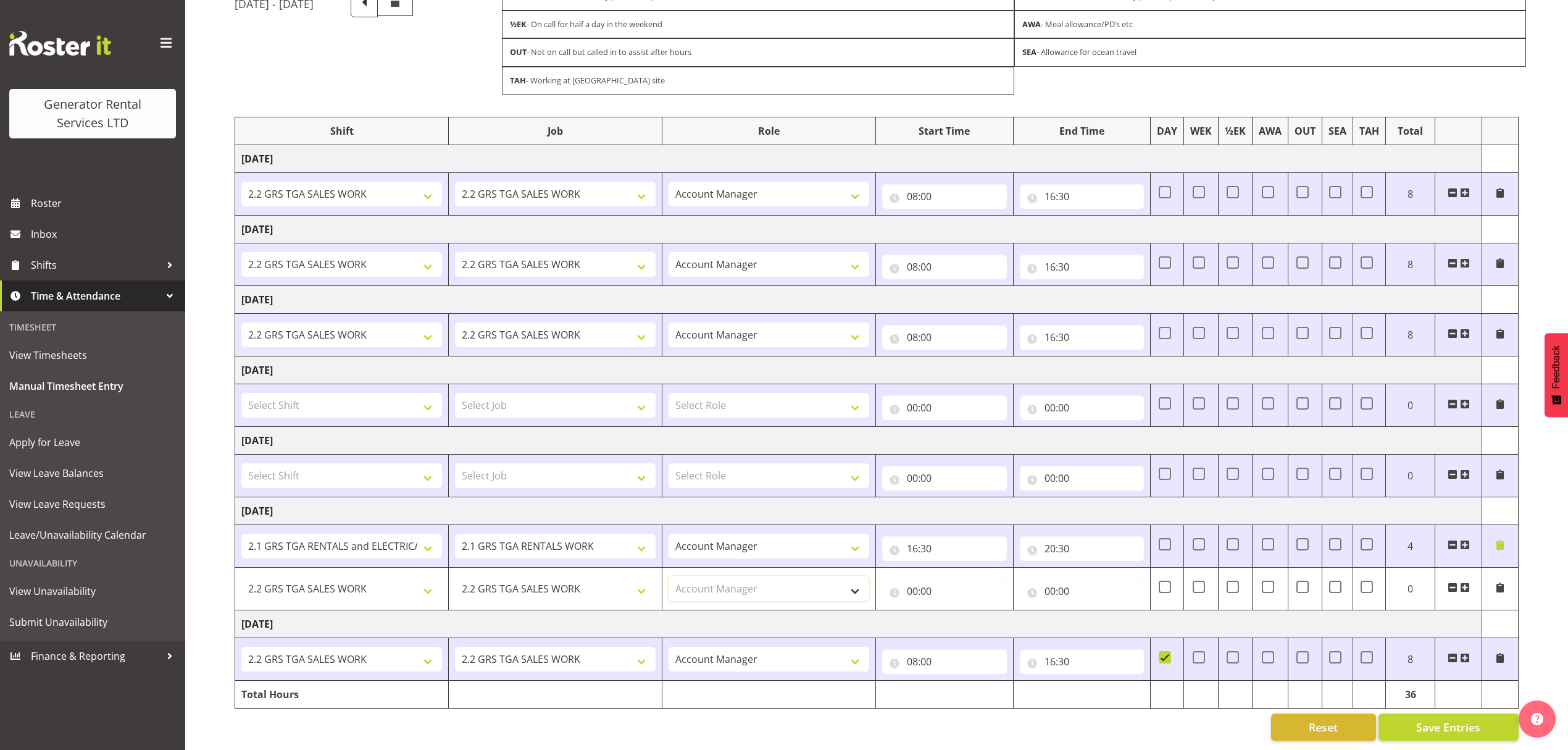
click at [668, 576] on select "Select Role Account Manager" at bounding box center [768, 589] width 201 height 25
click at [939, 578] on input "00:00" at bounding box center [945, 591] width 125 height 25
click at [967, 613] on select "00 01 02 03 04 05 06 07 08 09 10 11 12 13 14 15 16 17 18 19 20 21 22 23" at bounding box center [966, 623] width 28 height 25
select select "8"
click at [953, 611] on select "00 01 02 03 04 05 06 07 08 09 10 11 12 13 14 15 16 17 18 19 20 21 22 23" at bounding box center [966, 623] width 28 height 25
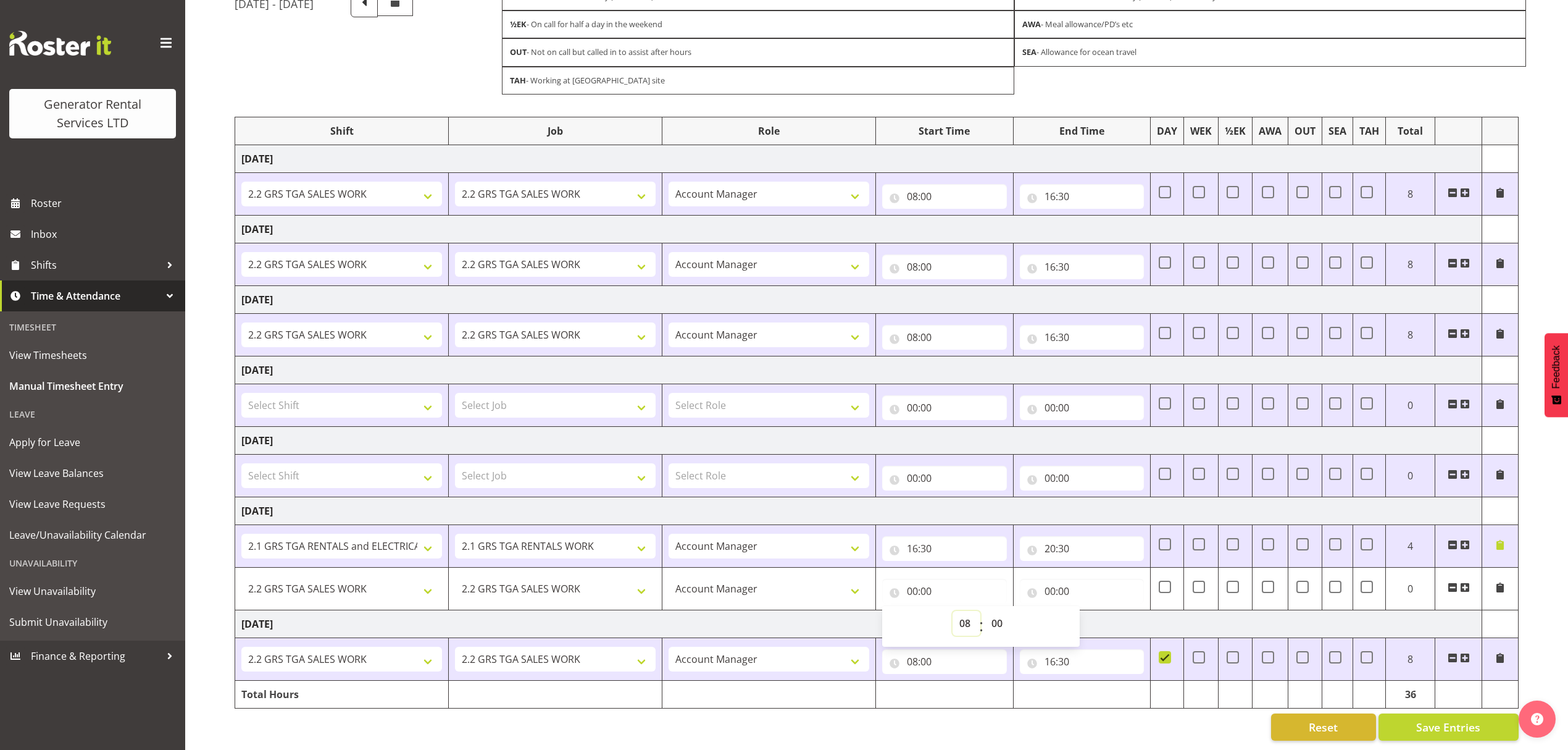
type input "08:00"
click at [1085, 579] on input "00:00" at bounding box center [1082, 591] width 125 height 25
click at [1100, 615] on select "00 01 02 03 04 05 06 07 08 09 10 11 12 13 14 15 16 17 18 19 20 21 22 23" at bounding box center [1103, 623] width 28 height 25
select select "16"
click at [1090, 611] on select "00 01 02 03 04 05 06 07 08 09 10 11 12 13 14 15 16 17 18 19 20 21 22 23" at bounding box center [1103, 623] width 28 height 25
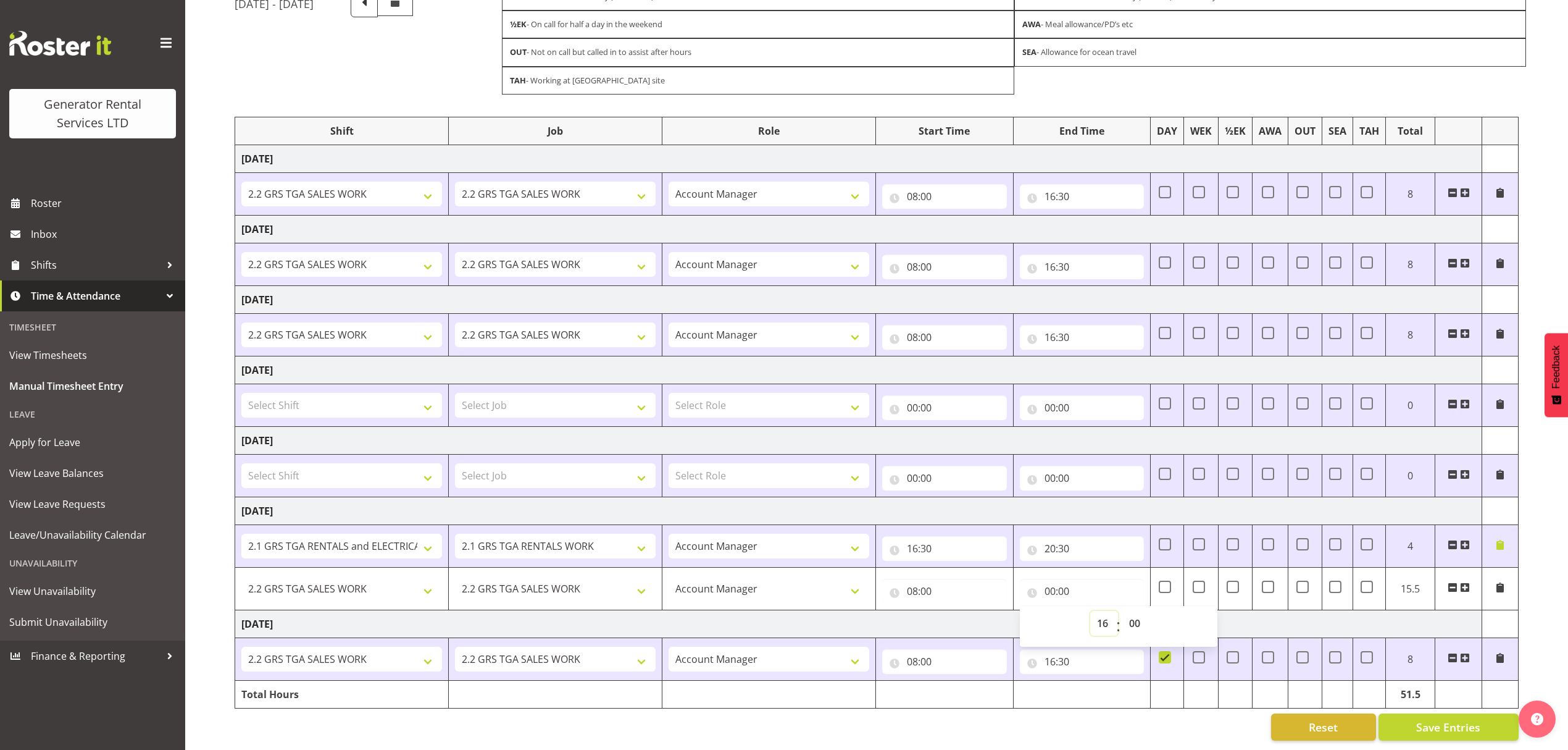
type input "16:00"
click at [1134, 611] on select "00 01 02 03 04 05 06 07 08 09 10 11 12 13 14 15 16 17 18 19 20 21 22 23 24 25 2…" at bounding box center [1136, 623] width 28 height 25
select select "30"
click at [1122, 611] on select "00 01 02 03 04 05 06 07 08 09 10 11 12 13 14 15 16 17 18 19 20 21 22 23 24 25 2…" at bounding box center [1136, 623] width 28 height 25
type input "16:30"
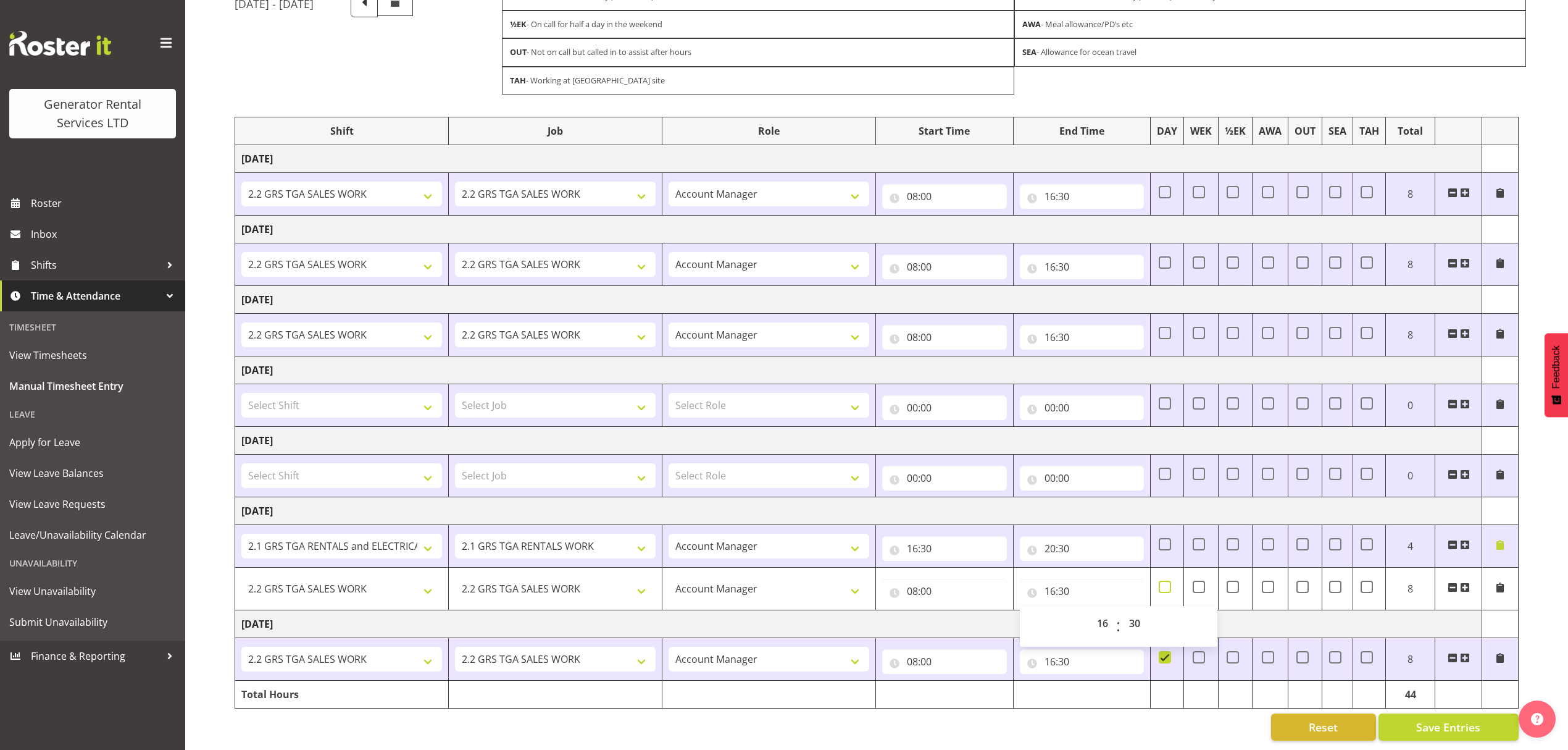
click at [1166, 580] on span at bounding box center [1165, 586] width 12 height 12
click at [1166, 582] on input "checkbox" at bounding box center [1163, 586] width 8 height 8
checkbox input "true"
click at [1463, 718] on span "Save Entries" at bounding box center [1448, 726] width 64 height 16
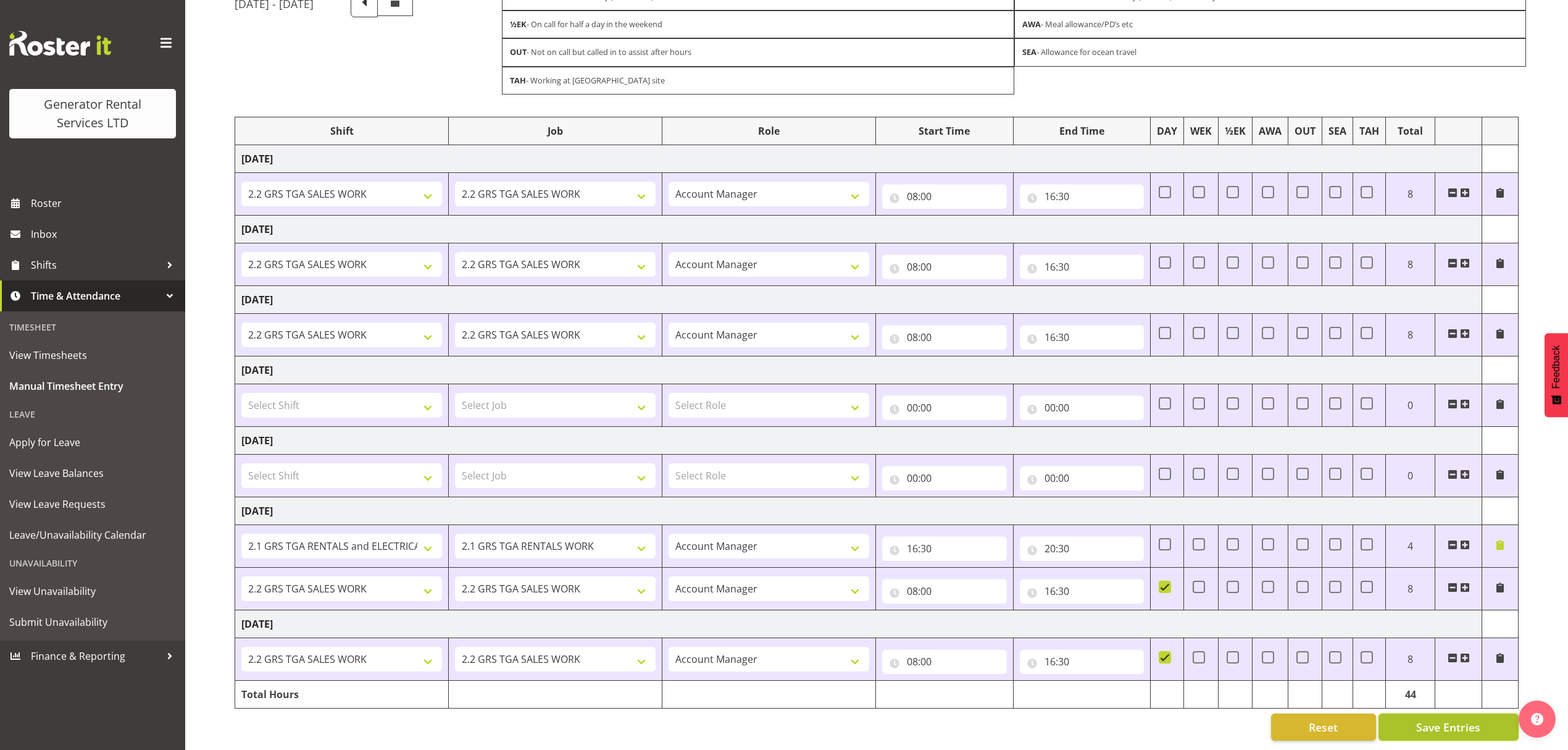
click at [1446, 718] on span "Save Entries" at bounding box center [1448, 726] width 64 height 16
